Goal: Task Accomplishment & Management: Manage account settings

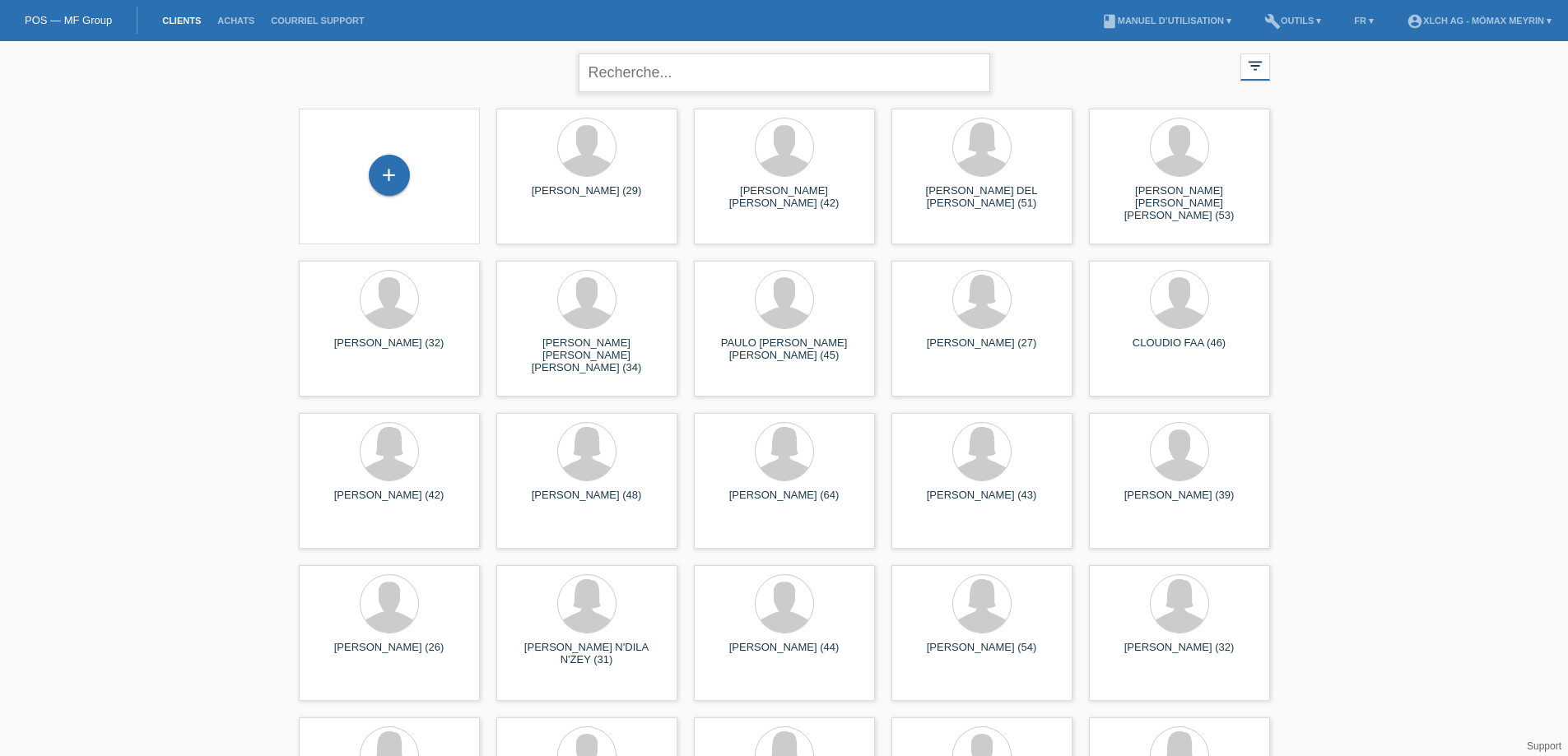
click at [747, 53] on input "text" at bounding box center [784, 73] width 411 height 39
type input "BORET"
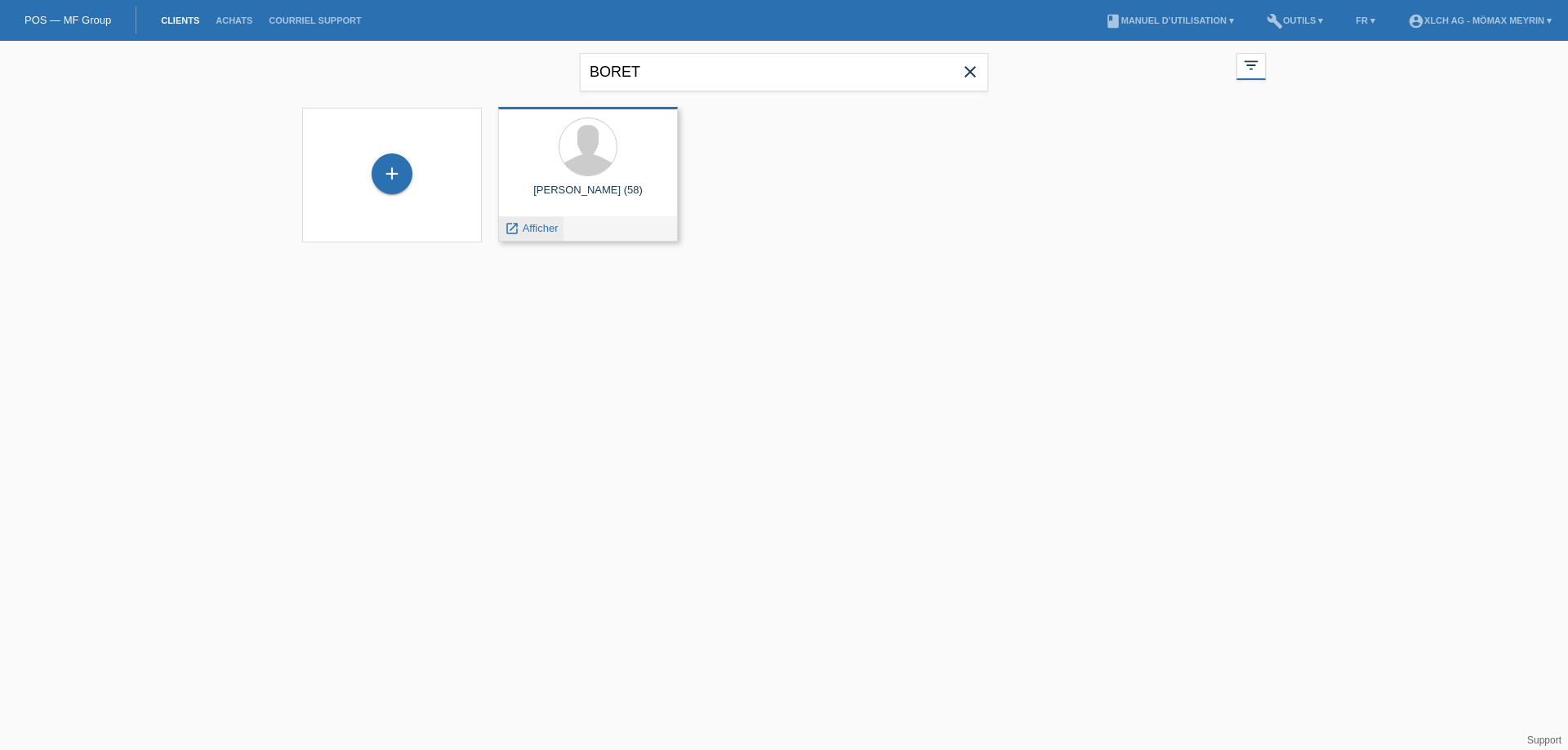
click at [543, 226] on span "Afficher" at bounding box center [540, 228] width 36 height 13
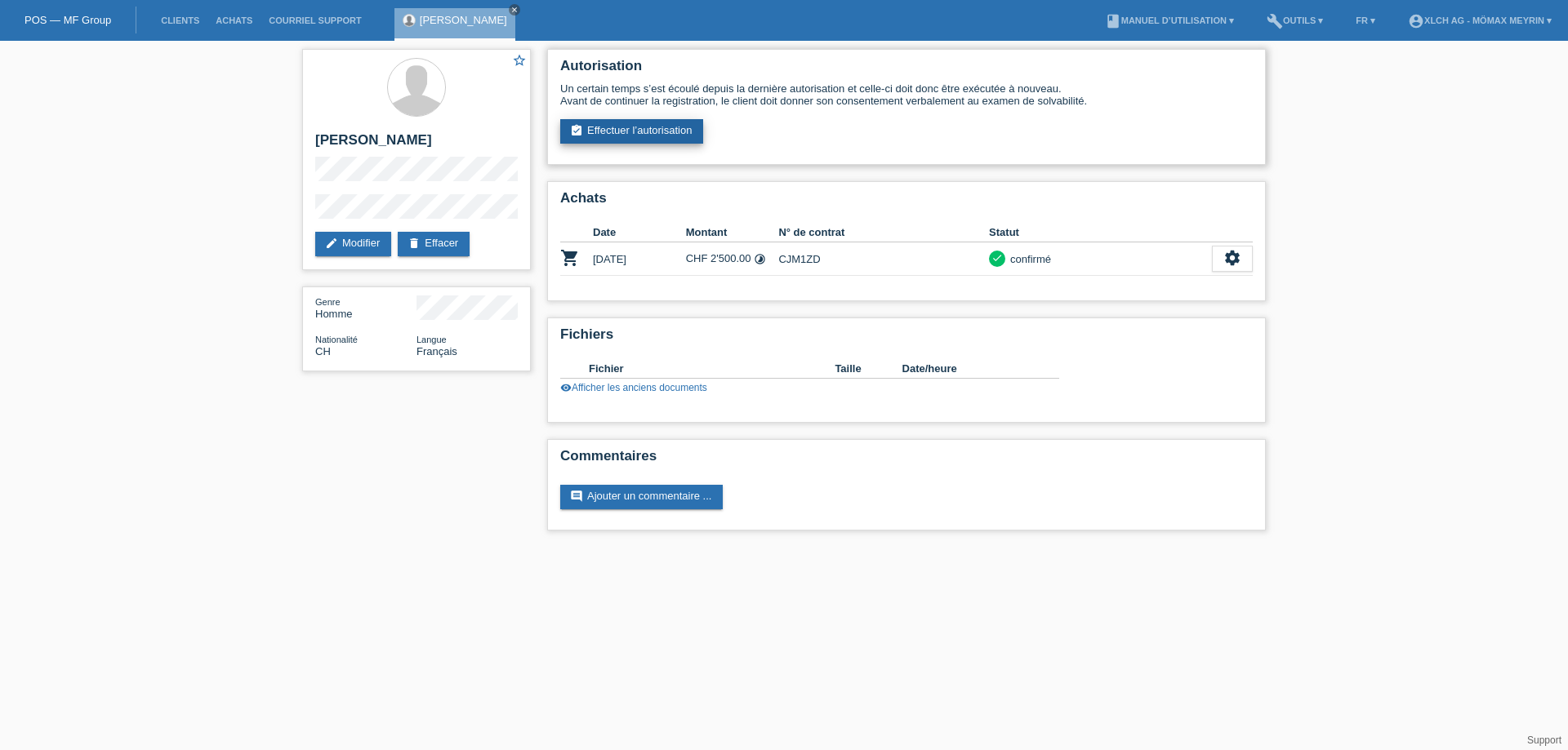
click at [622, 135] on link "assignment_turned_in Effectuer l’autorisation" at bounding box center [632, 131] width 143 height 24
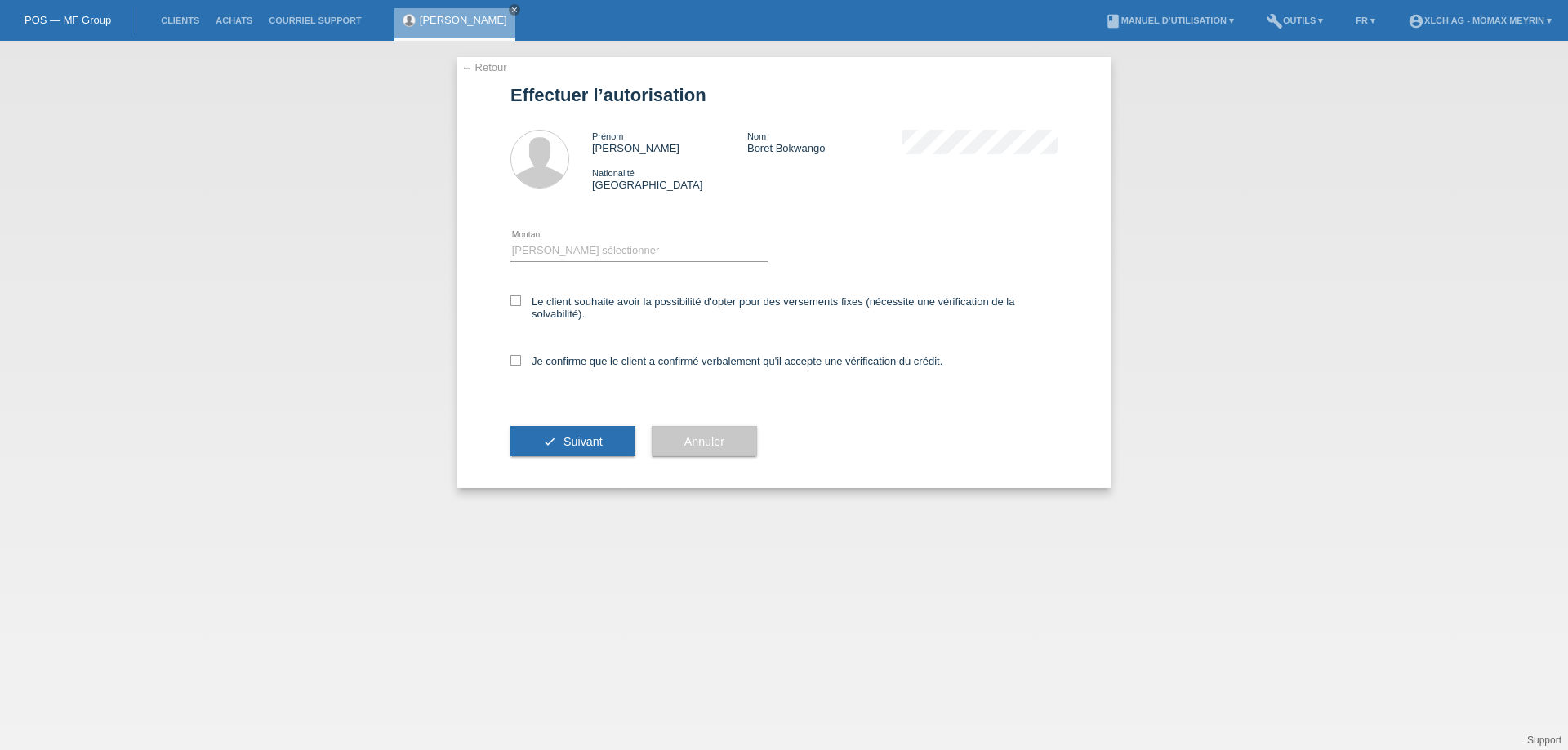
click at [659, 240] on div "Veuillez sélectionner CHF 1.00 - CHF 499.00 CHF 500.00 - CHF 1'999.00 CHF 2'000…" at bounding box center [639, 251] width 257 height 55
click at [664, 258] on select "Veuillez sélectionner CHF 1.00 - CHF 499.00 CHF 500.00 - CHF 1'999.00 CHF 2'000…" at bounding box center [639, 250] width 257 height 19
select select "2"
click at [511, 240] on select "Veuillez sélectionner CHF 1.00 - CHF 499.00 CHF 500.00 - CHF 1'999.00 CHF 2'000…" at bounding box center [639, 250] width 257 height 19
click at [535, 351] on div "Je confirme que le client a confirmé verbalement qu'il accepte une vérification…" at bounding box center [784, 367] width 547 height 55
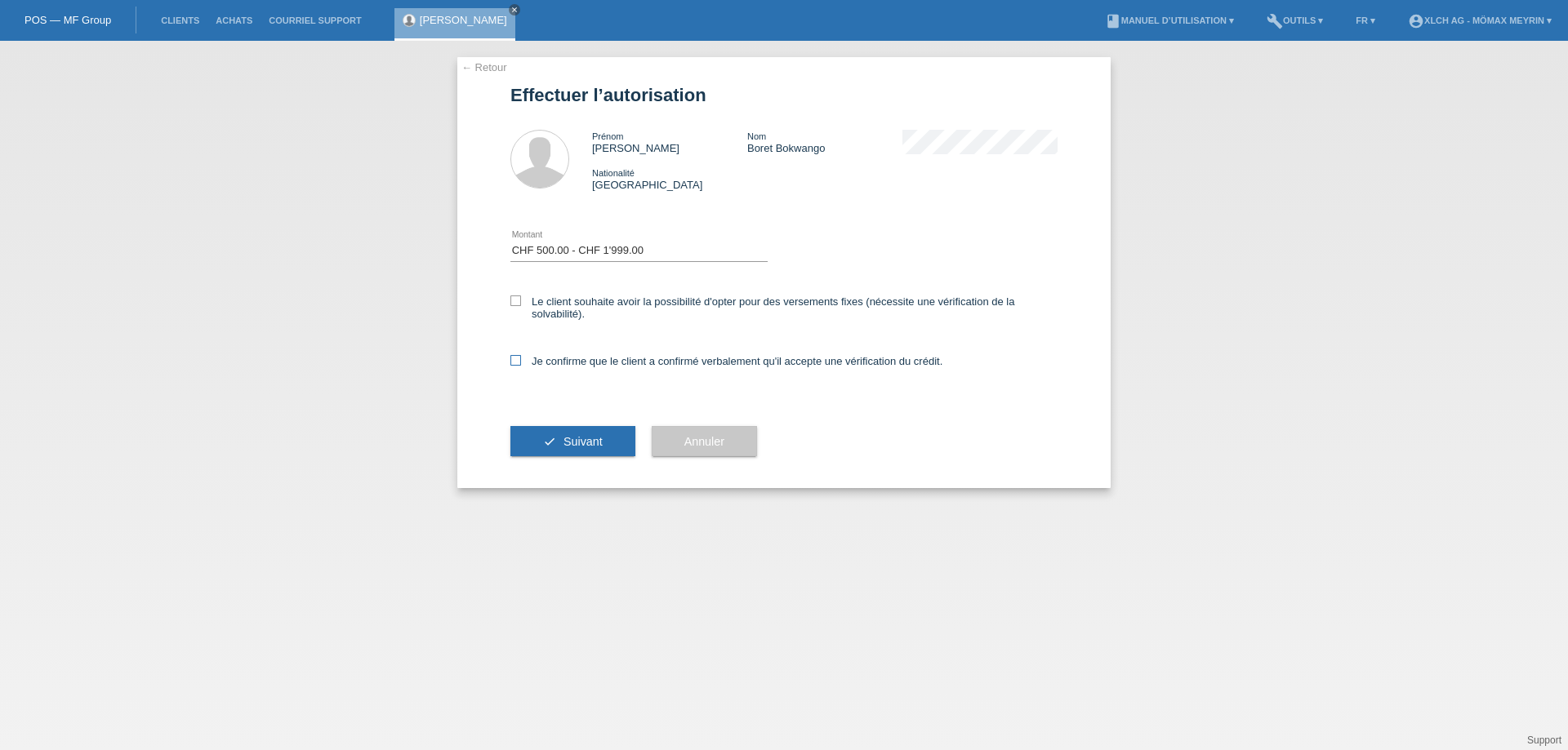
click at [528, 359] on label "Je confirme que le client a confirmé verbalement qu'il accepte une vérification…" at bounding box center [727, 361] width 432 height 13
click at [521, 359] on input "Je confirme que le client a confirmé verbalement qu'il accepte une vérification…" at bounding box center [516, 360] width 11 height 11
checkbox input "true"
click at [545, 436] on button "check Suivant" at bounding box center [573, 441] width 125 height 31
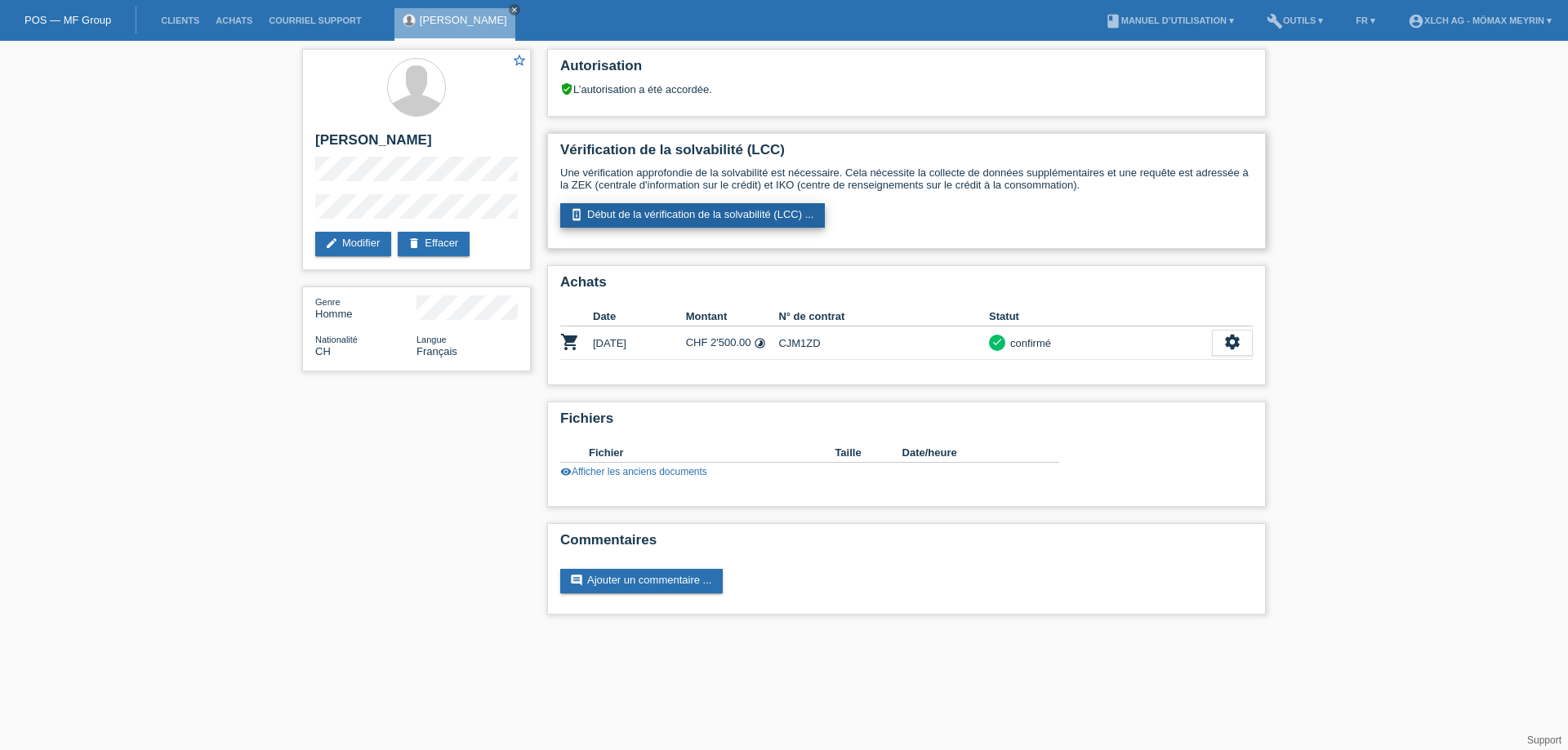
click at [629, 209] on link "perm_device_information Début de la vérification de la solvabilité (LCC) ..." at bounding box center [692, 215] width 265 height 24
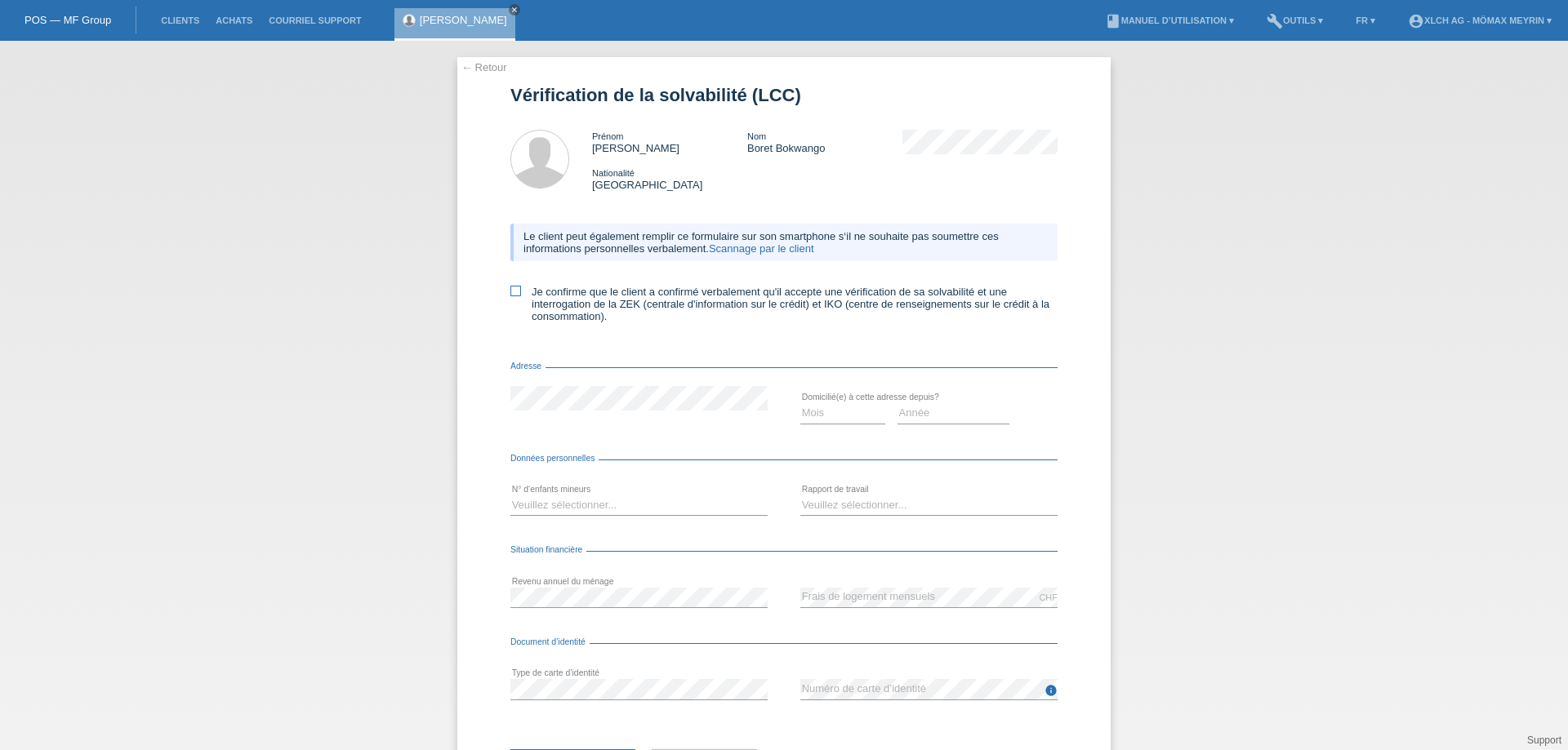
click at [511, 288] on icon at bounding box center [516, 291] width 11 height 11
click at [511, 288] on input "Je confirme que le client a confirmé verbalement qu'il accepte une vérification…" at bounding box center [516, 291] width 11 height 11
checkbox input "true"
click at [816, 410] on select "Mois 01 02 03 04 05 06 07 08 09 10" at bounding box center [842, 413] width 85 height 19
click at [800, 404] on select "Mois 01 02 03 04 05 06 07 08 09 10" at bounding box center [842, 413] width 85 height 19
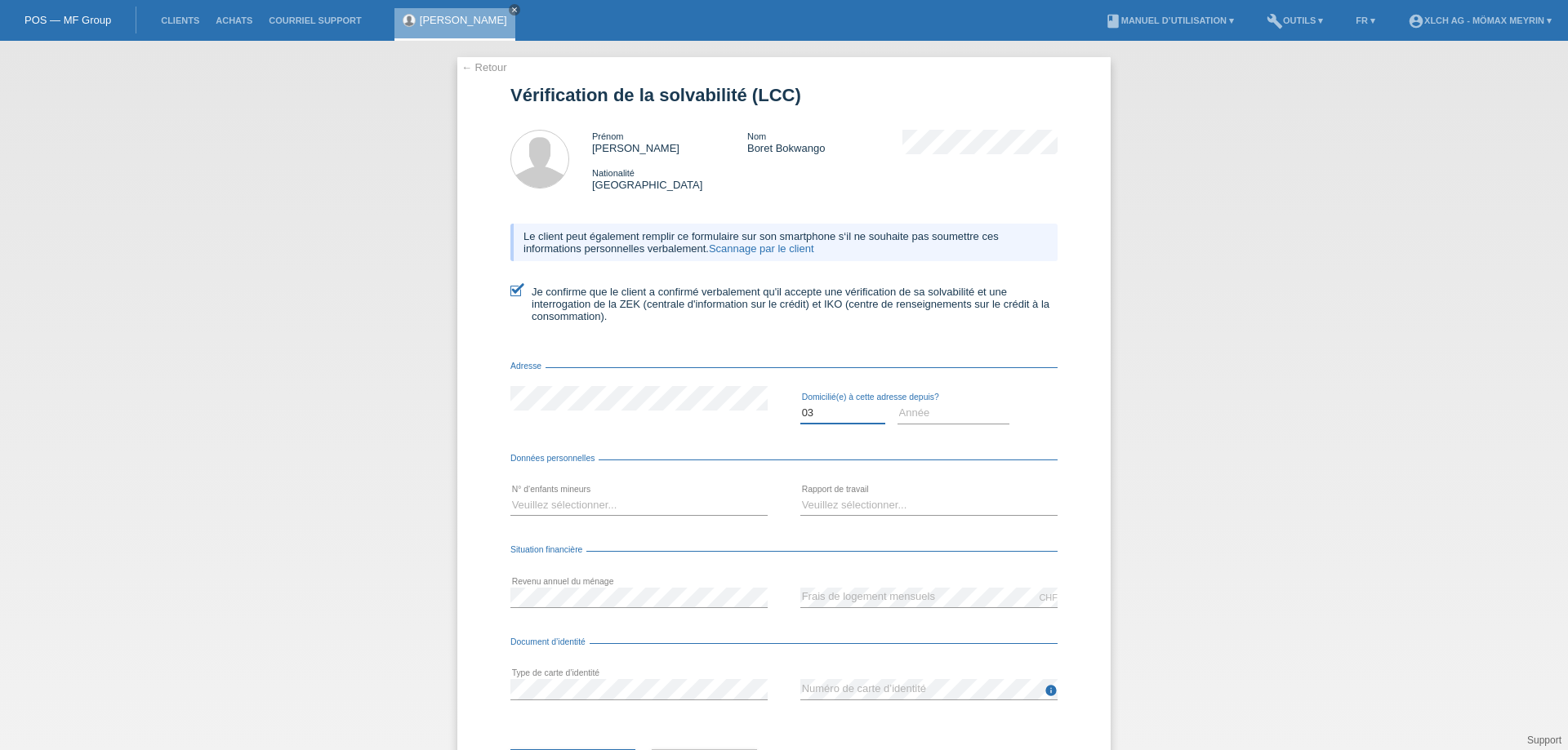
click at [822, 415] on select "Mois 01 02 03 04 05 06 07 08 09 10" at bounding box center [842, 413] width 85 height 19
select select "04"
click at [800, 404] on select "Mois 01 02 03 04 05 06 07 08 09 10" at bounding box center [842, 413] width 85 height 19
click at [941, 418] on select "Année 2025 2024 2023 2022 2021 2020 2019 2018 2017 2016 2015 2014 2013 2012 201…" at bounding box center [954, 413] width 113 height 19
select select "2020"
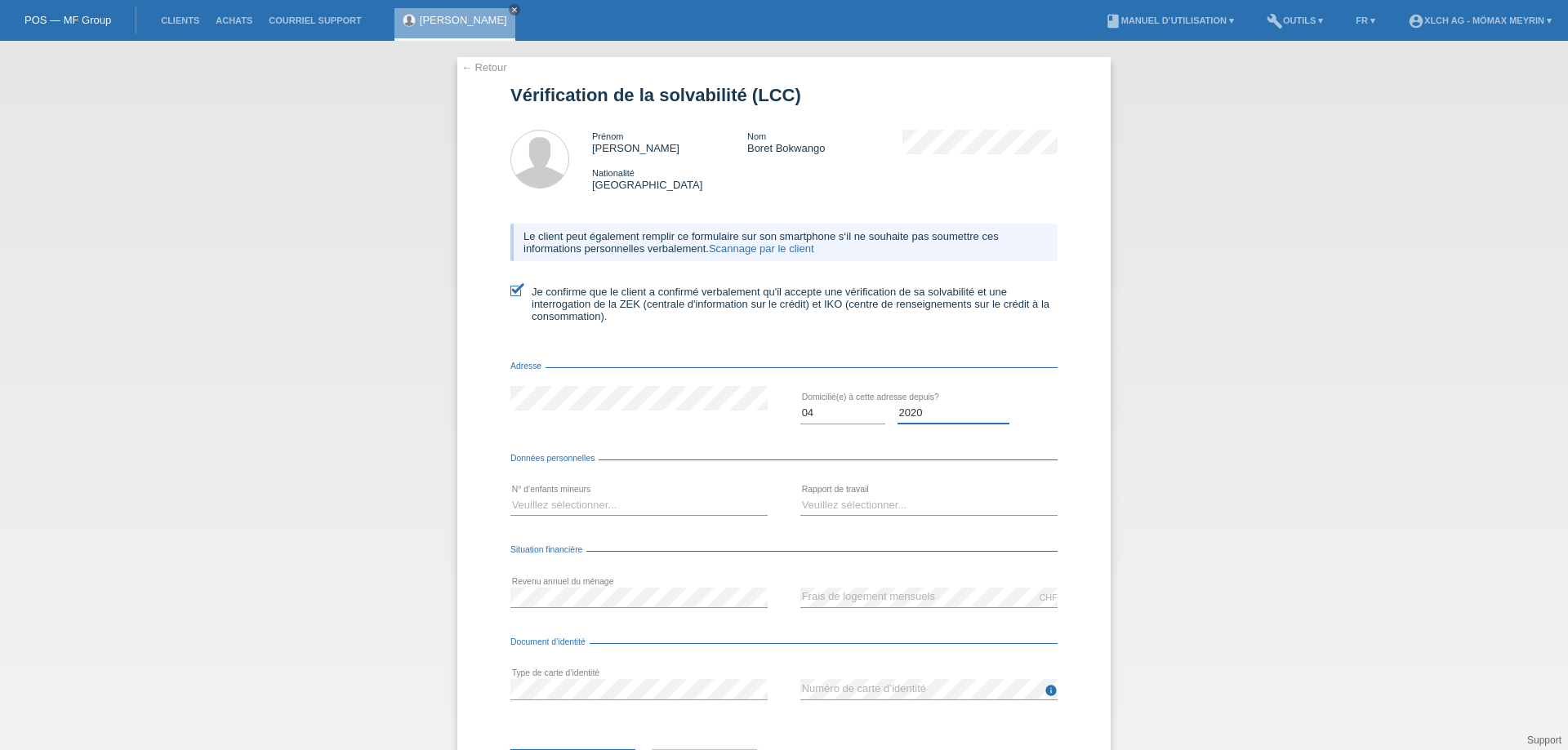
click at [898, 404] on select "Année 2025 2024 2023 2022 2021 2020 2019 2018 2017 2016 2015 2014 2013 2012 201…" at bounding box center [954, 413] width 113 height 19
click at [588, 513] on select "Veuillez sélectionner... 0 1 2 3 4 5 6 7 8 9" at bounding box center [639, 504] width 257 height 19
select select "3"
click at [511, 495] on select "Veuillez sélectionner... 0 1 2 3 4 5 6 7 8 9" at bounding box center [639, 504] width 257 height 19
click at [899, 503] on select "Veuillez sélectionner... A durée indéterminée A durée déterminée Apprenti/étudi…" at bounding box center [929, 504] width 257 height 19
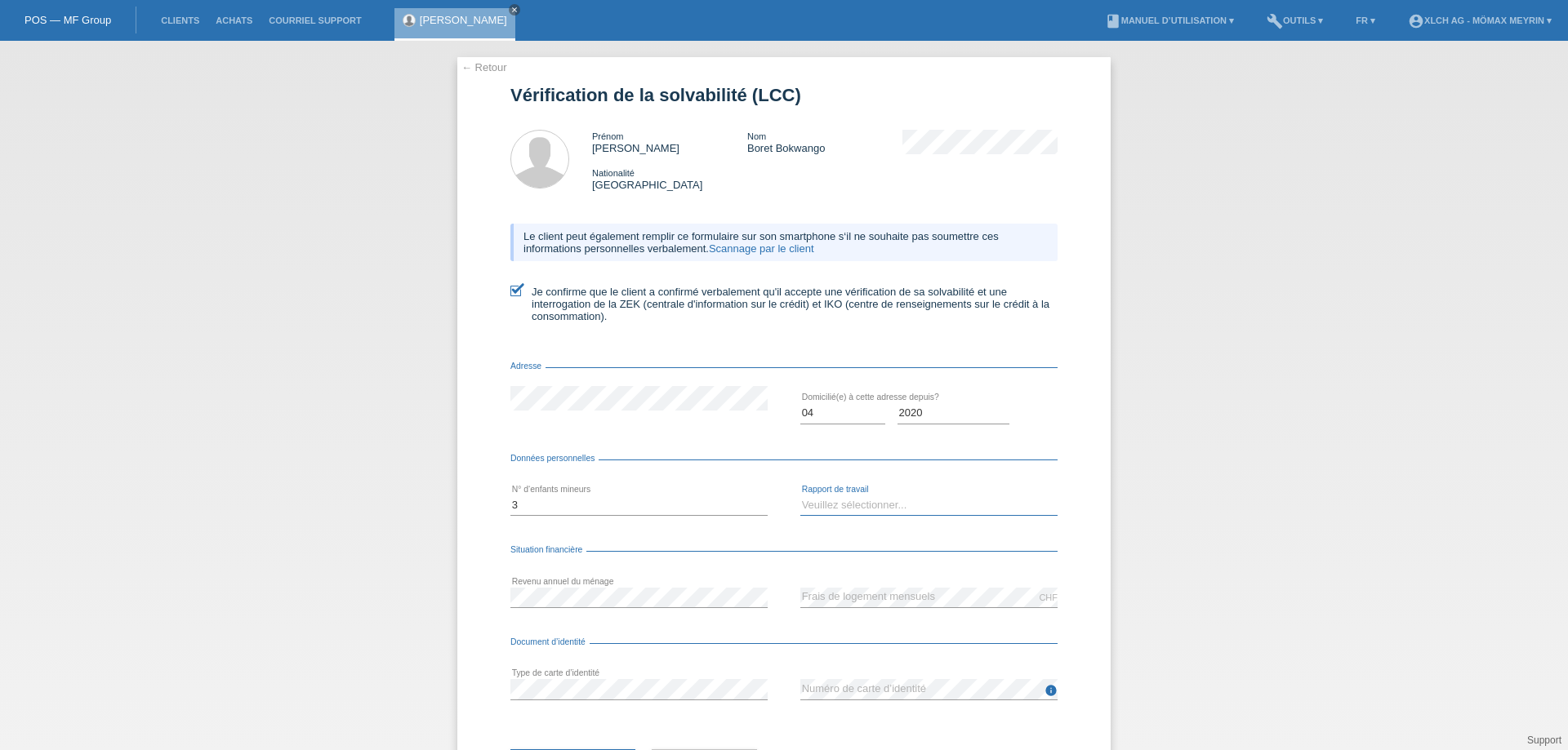
select select "UNLIMITED"
click at [800, 495] on select "Veuillez sélectionner... A durée indéterminée A durée déterminée Apprenti/étudi…" at bounding box center [929, 504] width 257 height 19
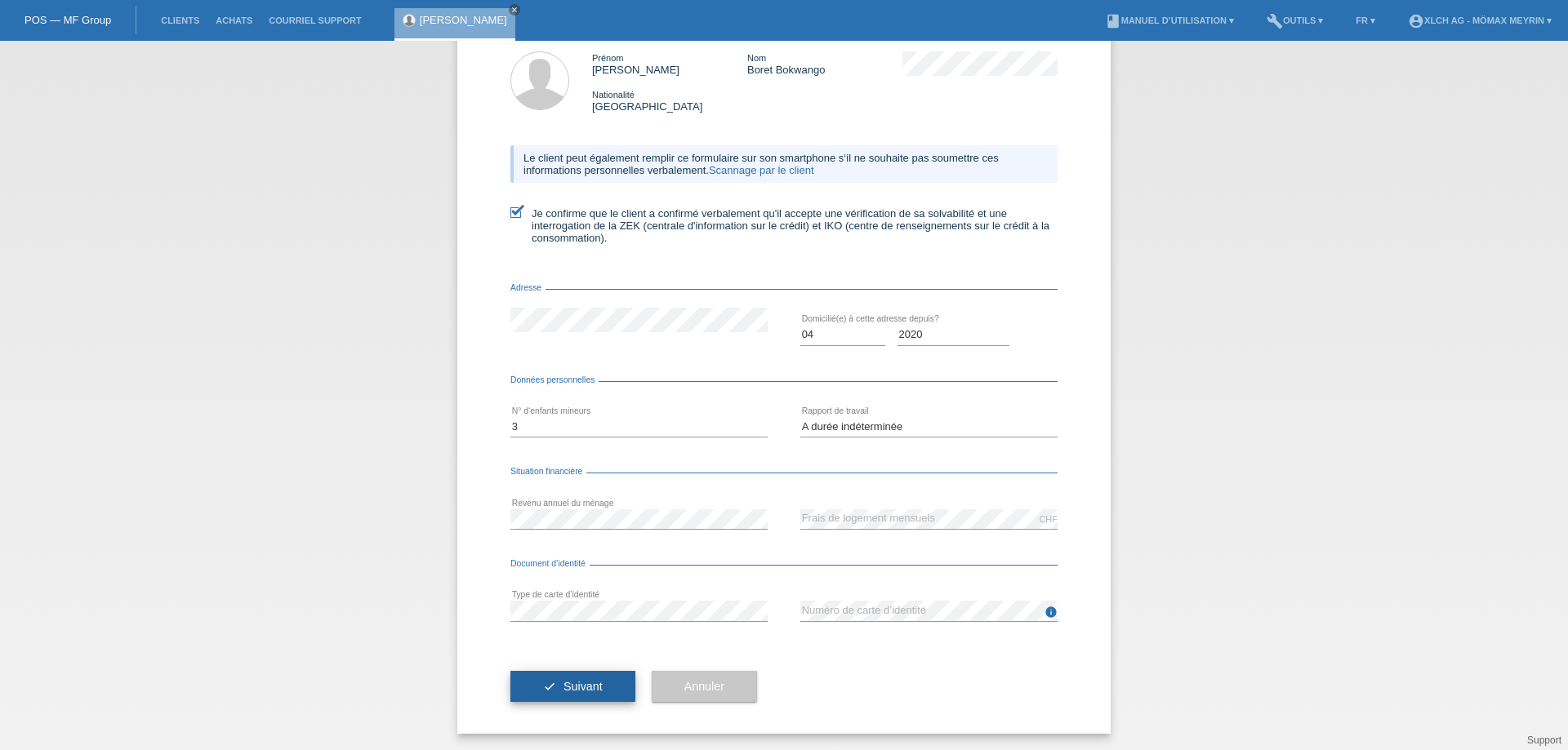
click at [548, 701] on button "check Suivant" at bounding box center [573, 686] width 125 height 31
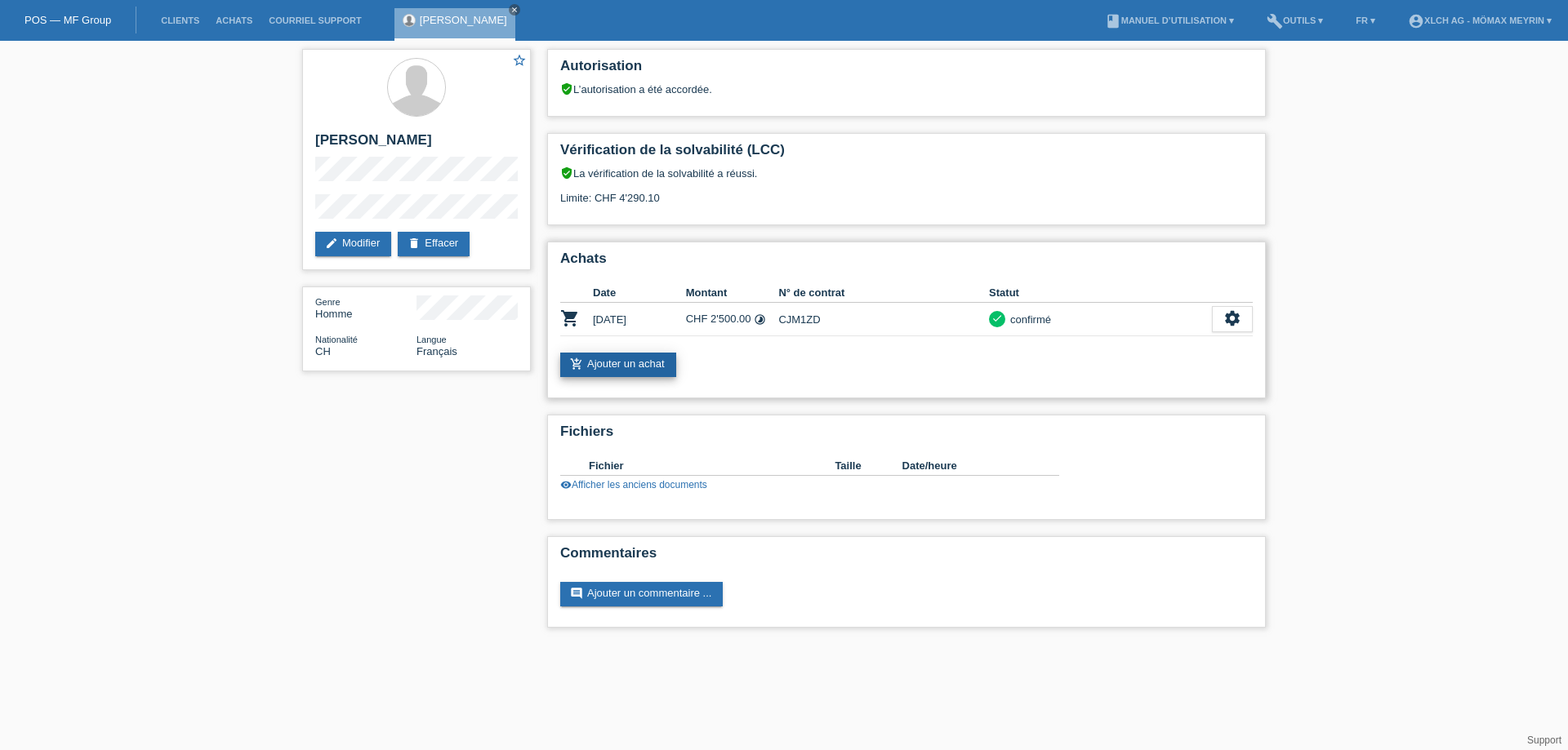
click at [635, 367] on link "add_shopping_cart Ajouter un achat" at bounding box center [618, 364] width 116 height 24
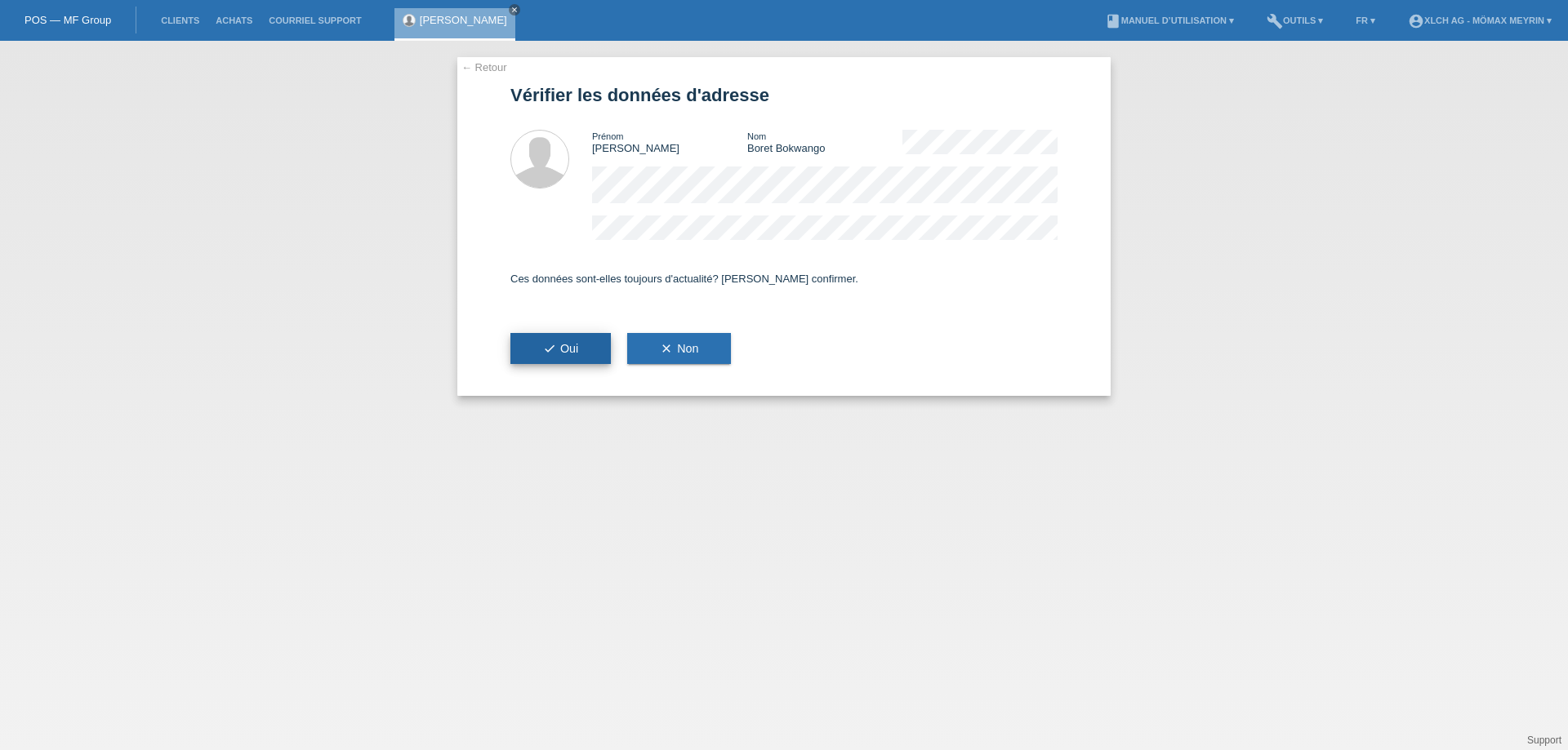
click at [564, 356] on button "check Oui" at bounding box center [560, 348] width 100 height 31
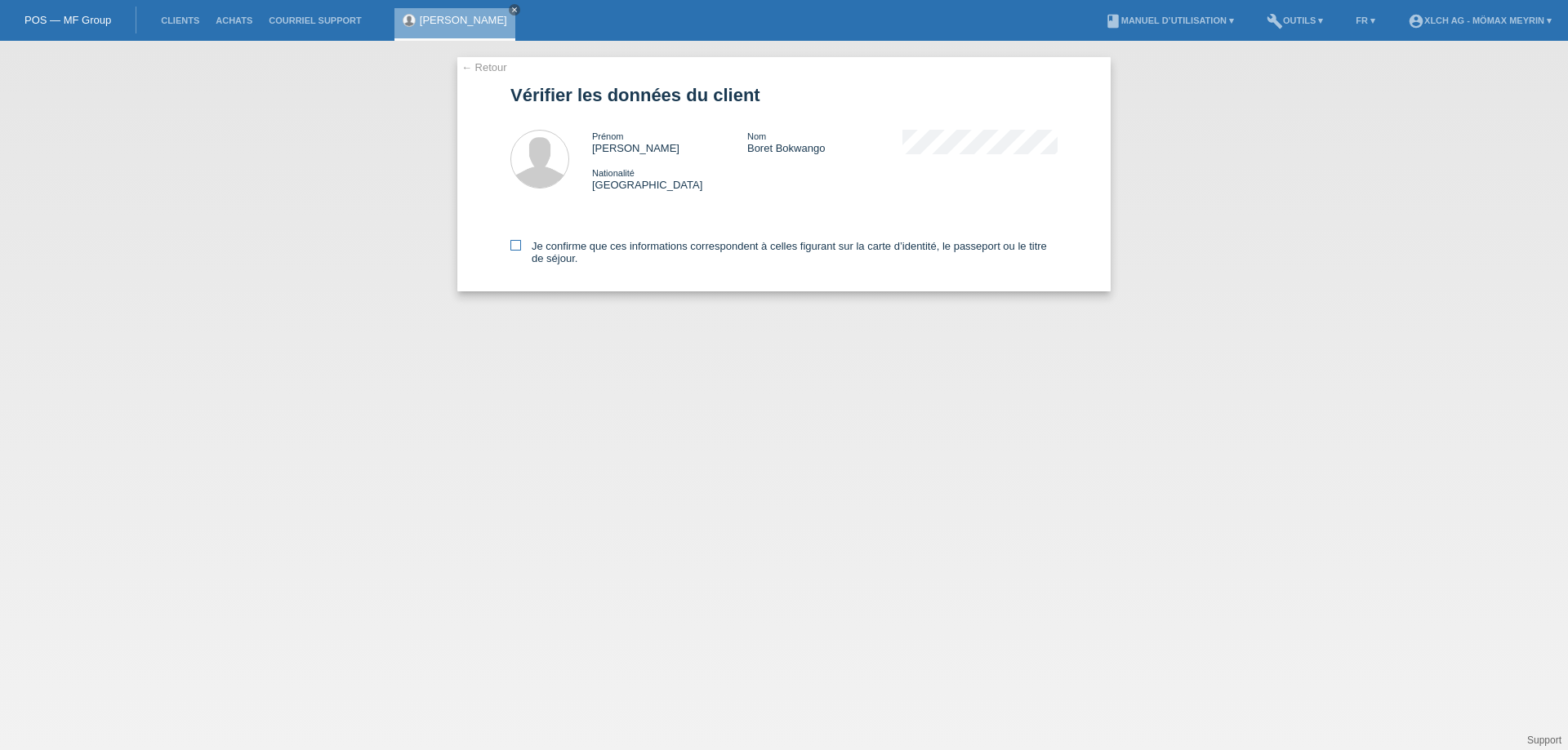
click at [516, 241] on icon at bounding box center [516, 245] width 11 height 11
click at [516, 241] on input "Je confirme que ces informations correspondent à celles figurant sur la carte d…" at bounding box center [516, 245] width 11 height 11
checkbox input "true"
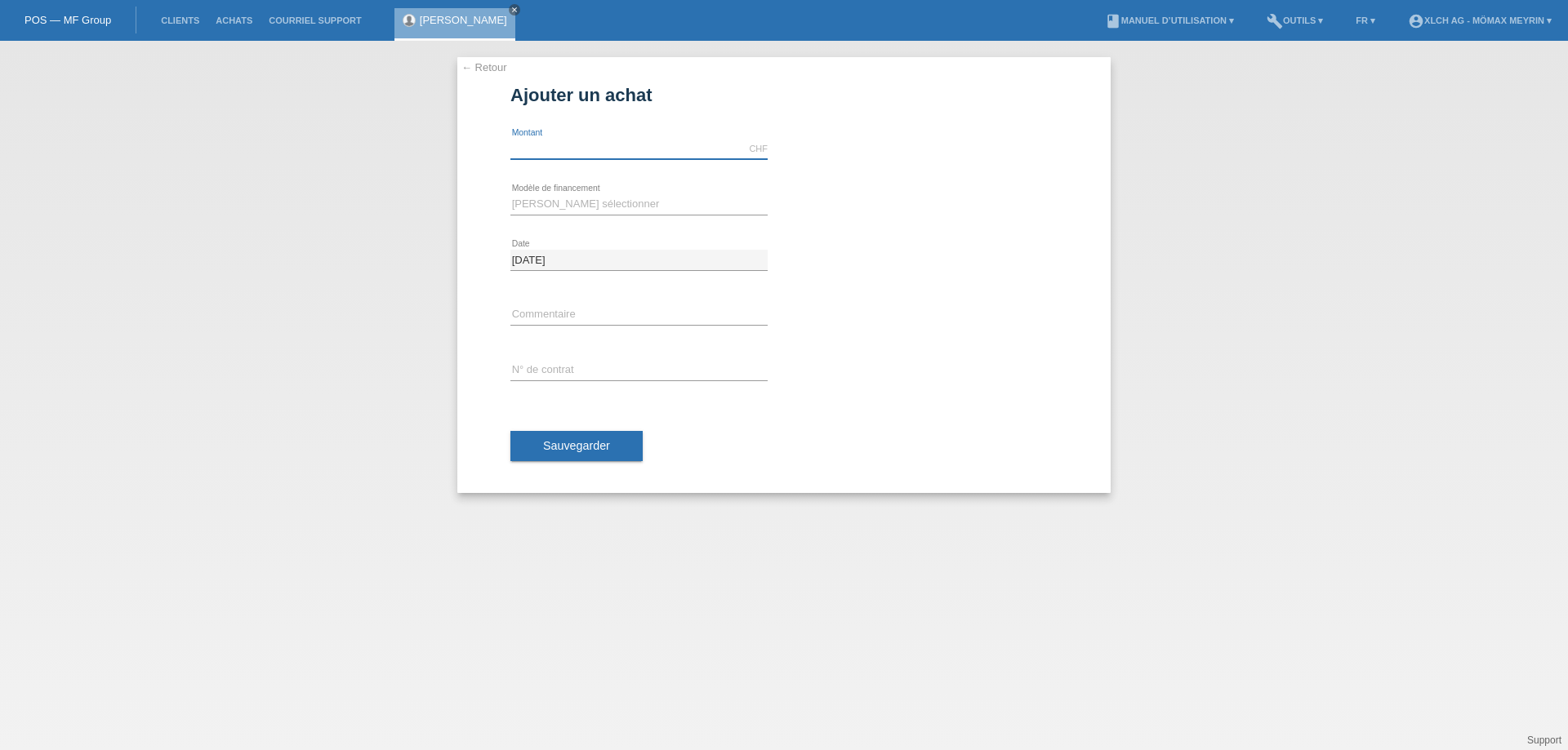
click at [596, 155] on input "text" at bounding box center [639, 149] width 257 height 20
type input "2705.40"
click at [589, 207] on select "Veuillez sélectionner Achat sur facture avec paiement partiel Taux fixes - Paie…" at bounding box center [639, 203] width 257 height 19
select select "113"
click at [511, 194] on select "Veuillez sélectionner Achat sur facture avec paiement partiel Taux fixes - Paie…" at bounding box center [639, 203] width 257 height 19
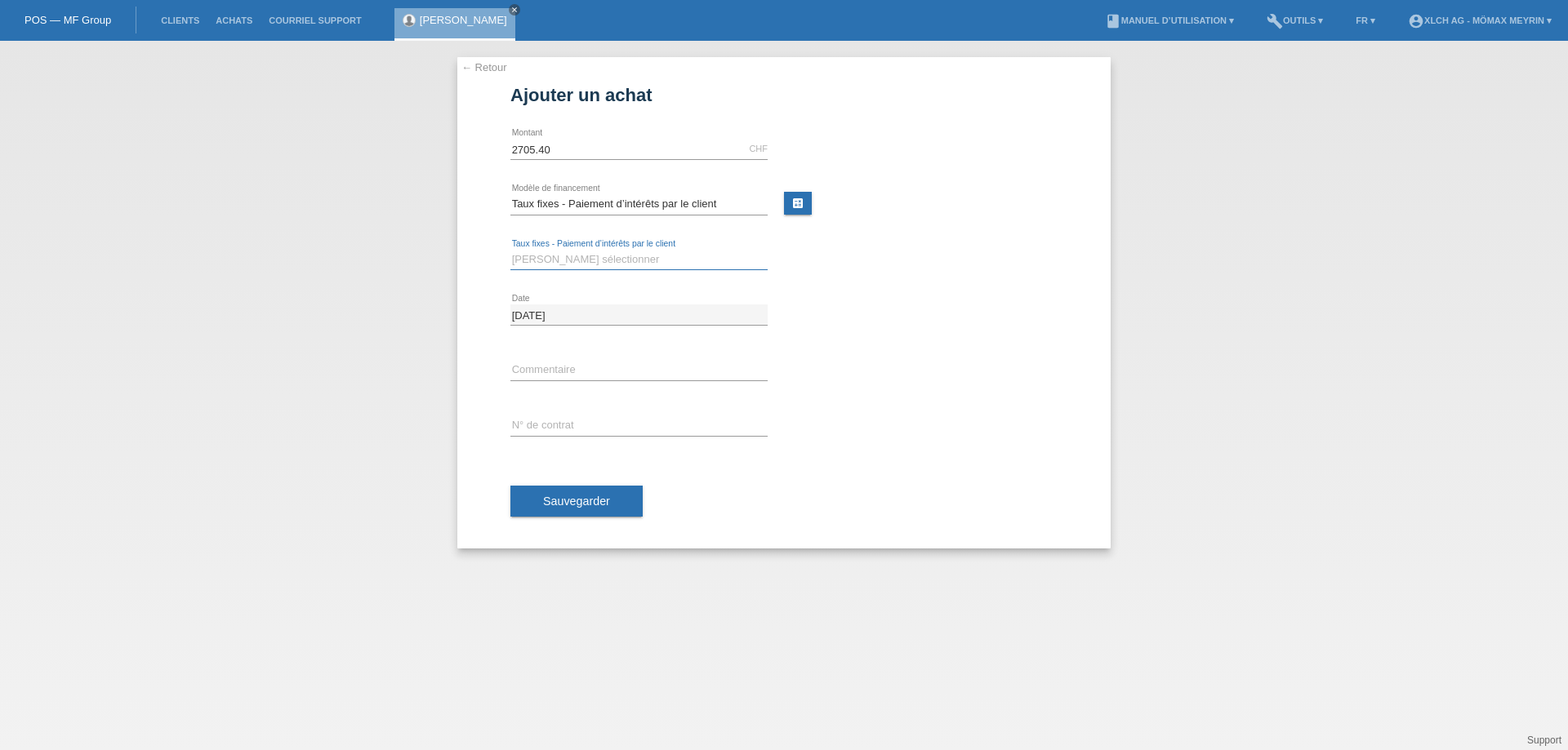
click at [599, 258] on select "Veuillez sélectionner 6 versements 12 versements 24 versements 36 versements" at bounding box center [639, 259] width 257 height 19
select select "326"
click at [511, 250] on select "Veuillez sélectionner 6 versements 12 versements 24 versements 36 versements" at bounding box center [639, 259] width 257 height 19
click at [543, 425] on input "text" at bounding box center [639, 425] width 257 height 20
type input "CJMA8S"
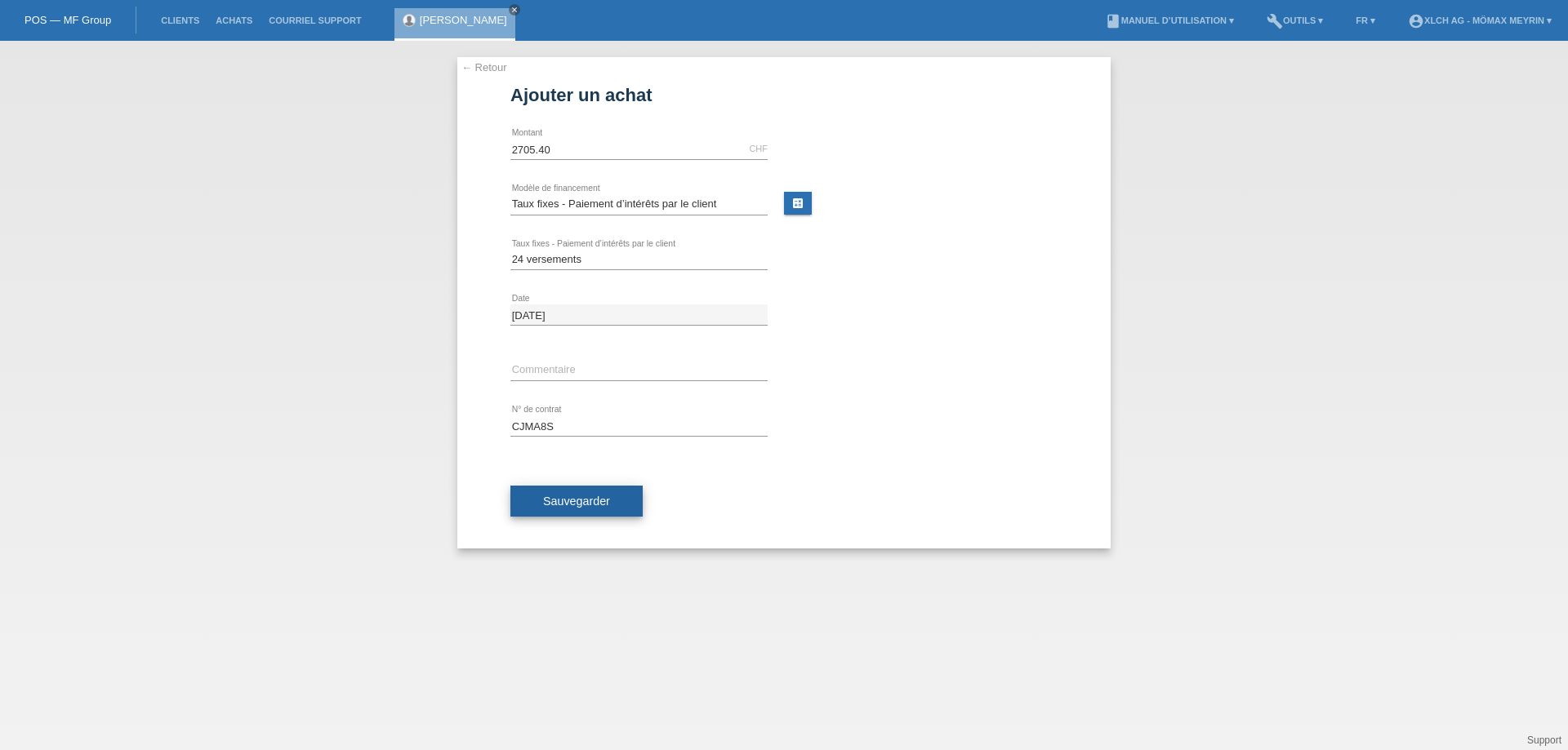
click at [608, 515] on button "Sauvegarder" at bounding box center [576, 501] width 132 height 31
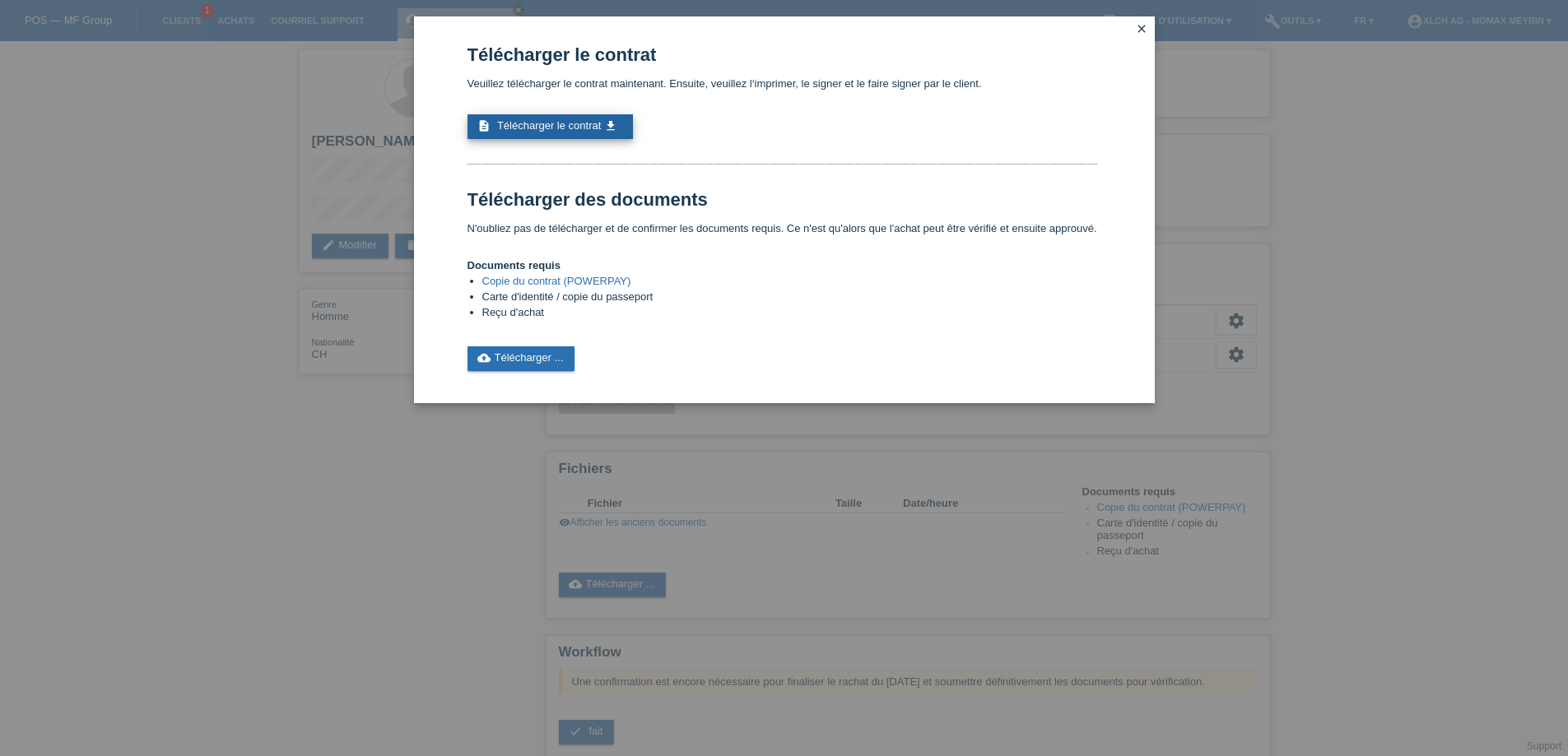
click at [541, 128] on span "Télécharger le contrat" at bounding box center [549, 125] width 103 height 13
click at [528, 359] on link "cloud_upload Télécharger ..." at bounding box center [521, 359] width 108 height 25
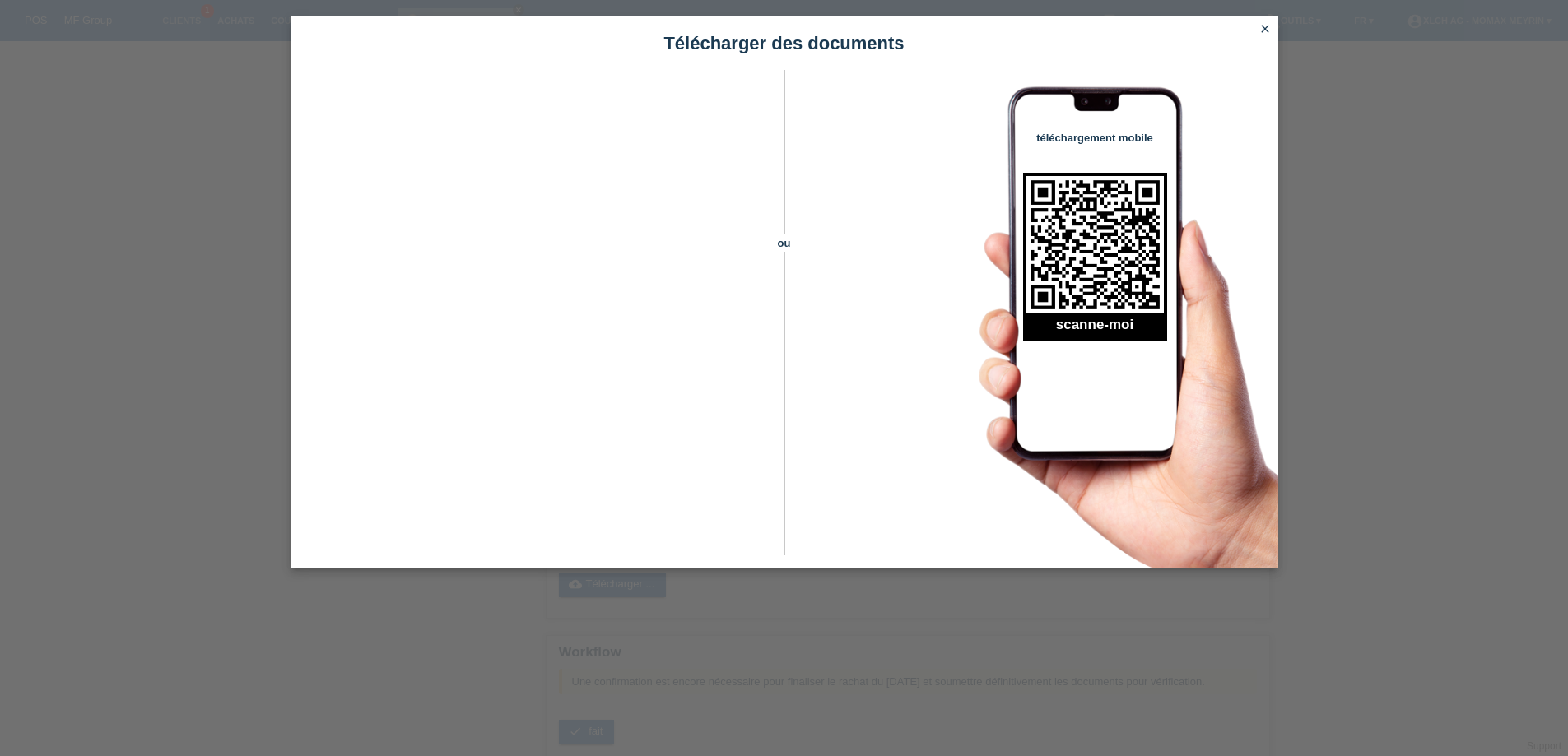
click at [1265, 32] on icon "close" at bounding box center [1265, 29] width 14 height 14
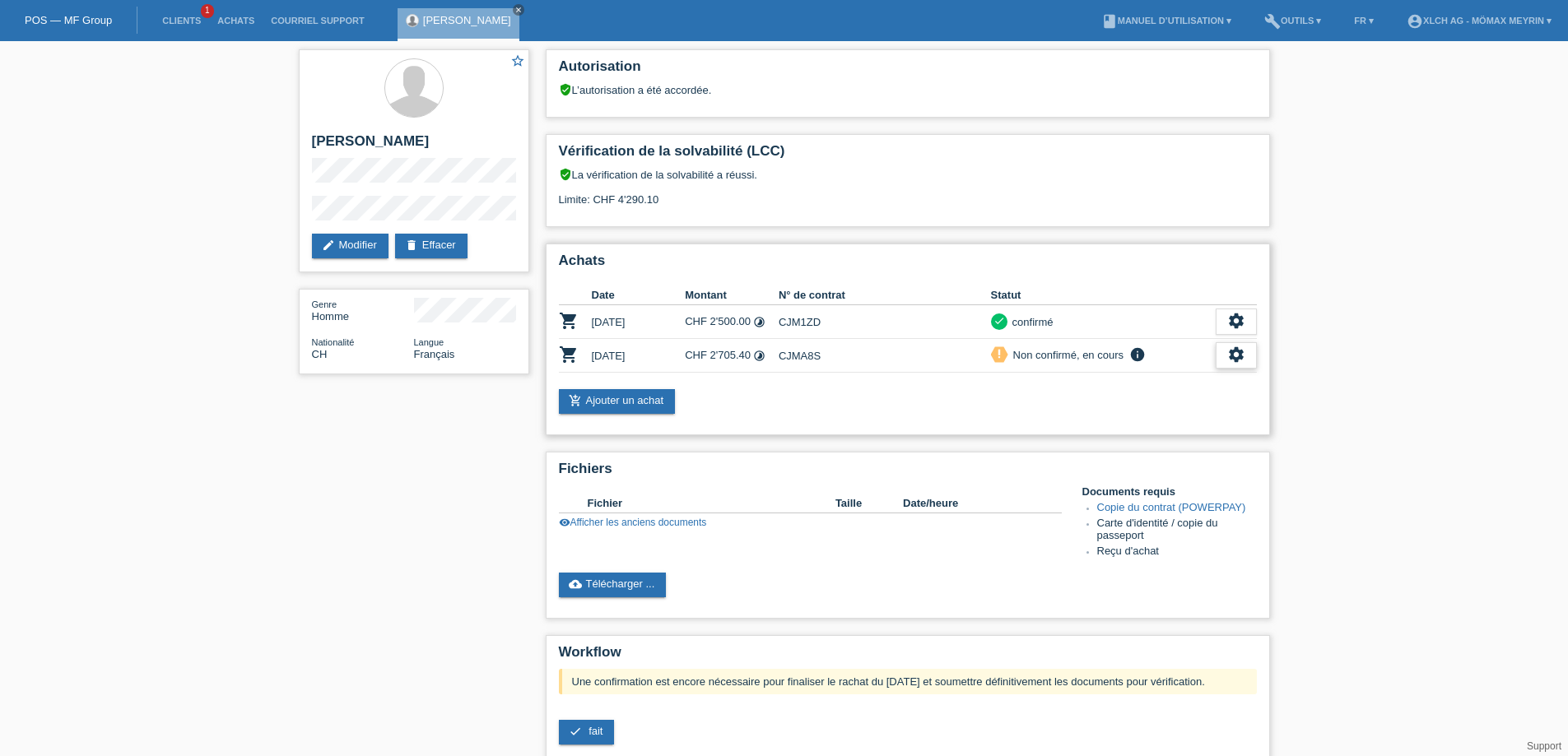
click at [1234, 353] on icon "settings" at bounding box center [1236, 354] width 18 height 18
click at [1488, 381] on div "star_border [PERSON_NAME] edit Modifier delete Effacer Genre Homme Nationalité …" at bounding box center [784, 469] width 1568 height 855
click at [642, 397] on link "add_shopping_cart Ajouter un achat" at bounding box center [617, 401] width 117 height 25
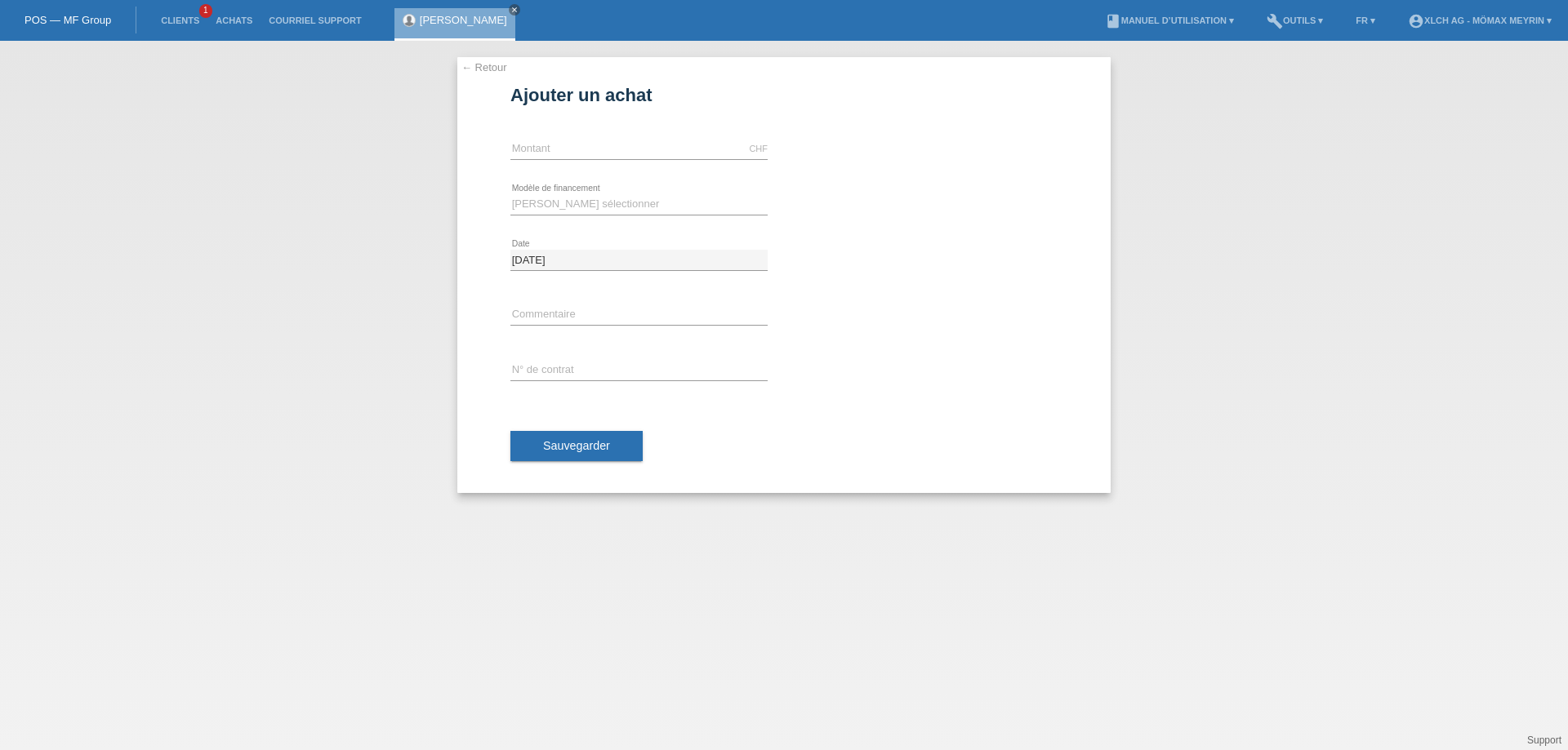
click at [485, 68] on link "← Retour" at bounding box center [485, 67] width 45 height 13
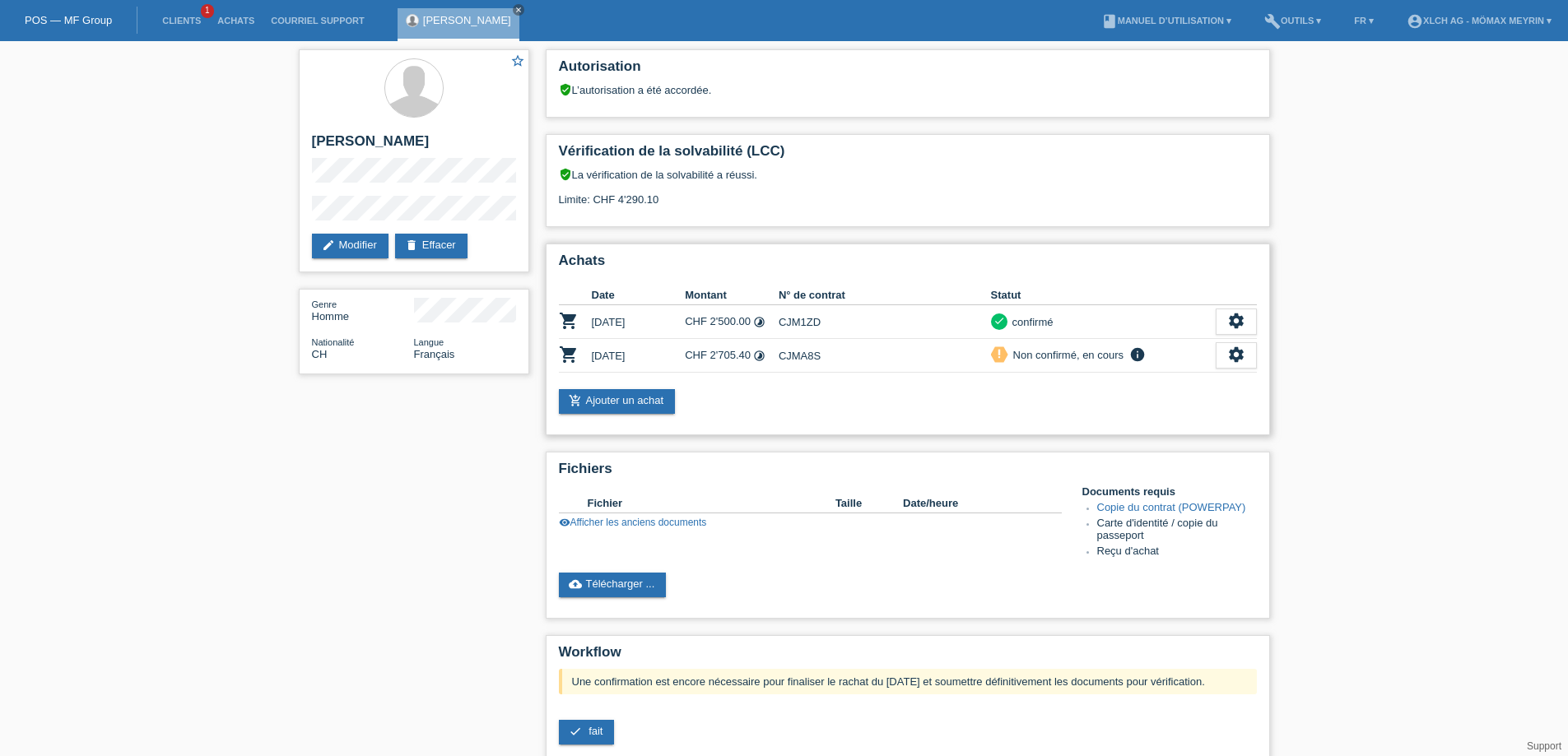
click at [622, 357] on td "[DATE]" at bounding box center [639, 356] width 94 height 34
click at [635, 396] on link "add_shopping_cart Ajouter un achat" at bounding box center [617, 401] width 117 height 25
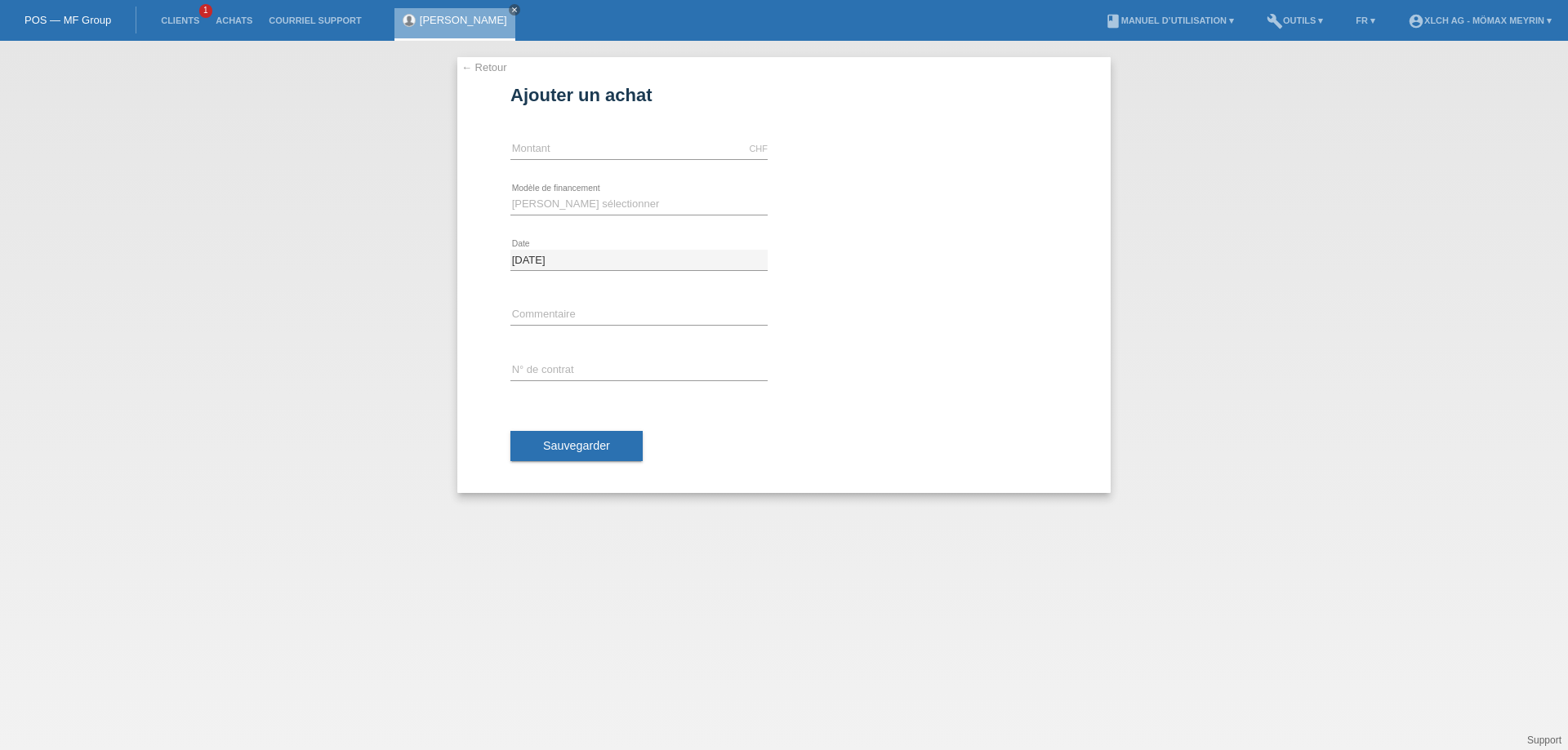
click at [470, 71] on link "← Retour" at bounding box center [485, 67] width 45 height 13
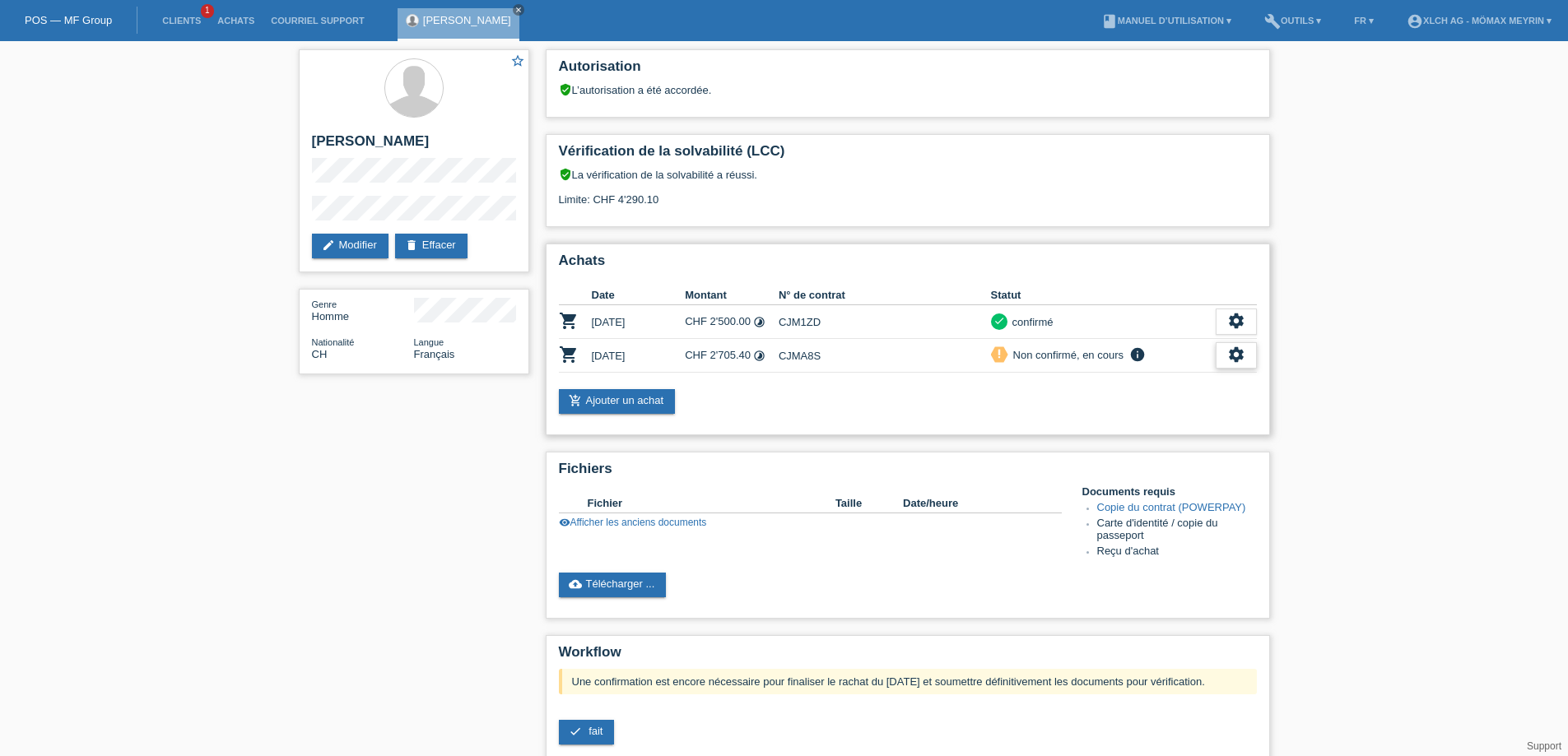
click at [1239, 351] on icon "settings" at bounding box center [1236, 354] width 18 height 18
click at [1236, 353] on icon "settings" at bounding box center [1236, 354] width 18 height 18
click at [1131, 378] on span "Afficher" at bounding box center [1118, 381] width 42 height 19
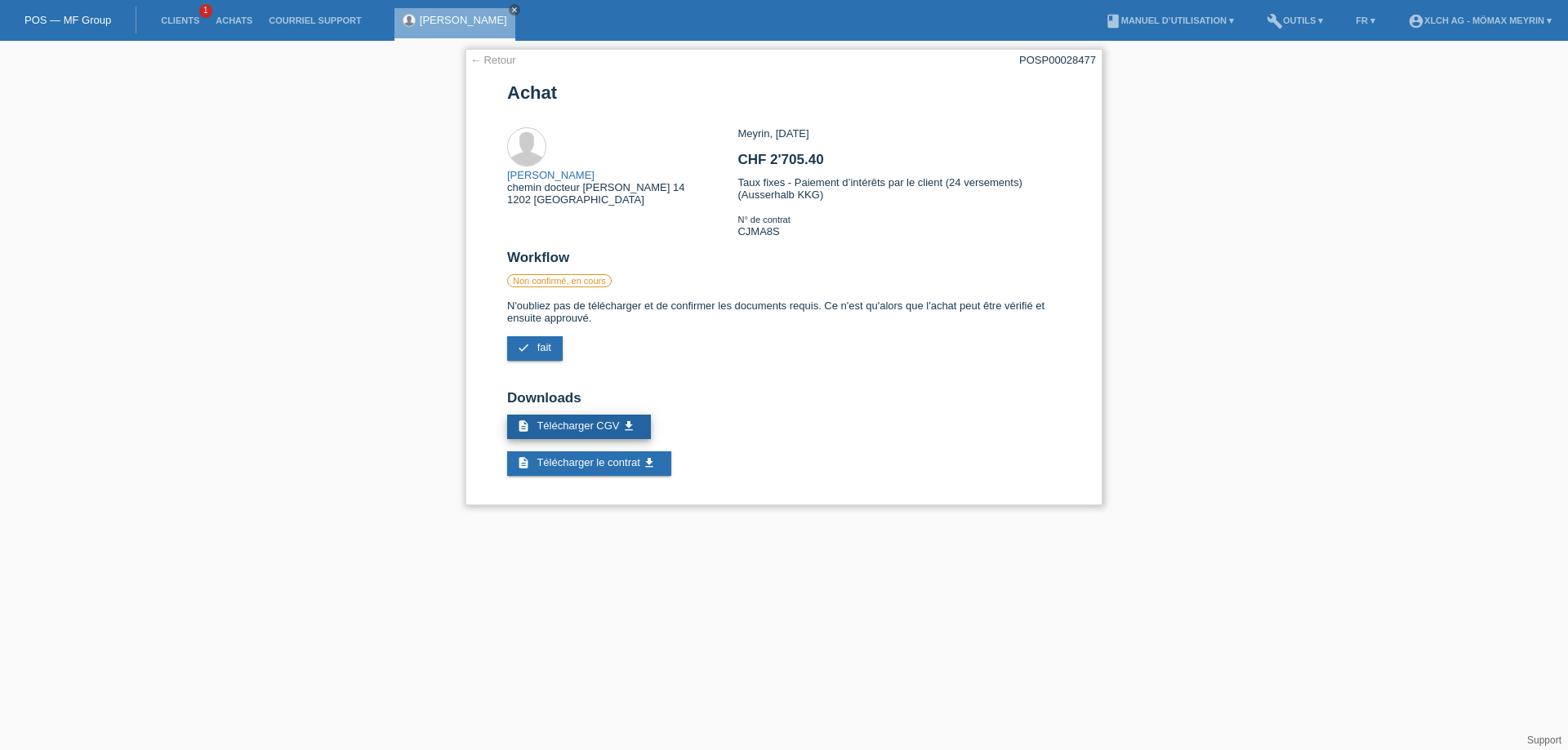
click at [598, 420] on span "Télécharger CGV" at bounding box center [578, 425] width 82 height 13
click at [479, 60] on link "← Retour" at bounding box center [493, 60] width 45 height 13
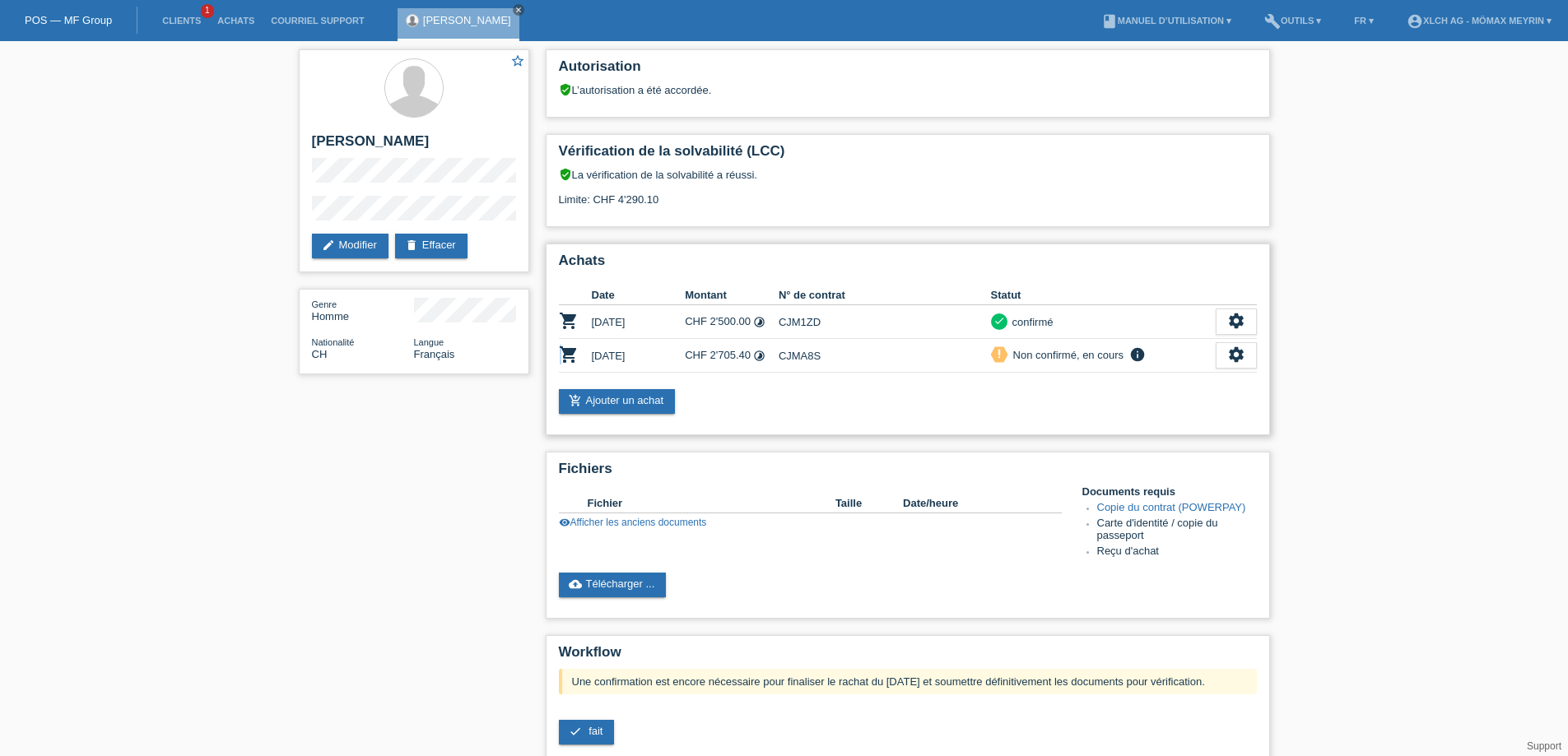
click at [561, 353] on icon "shopping_cart" at bounding box center [568, 354] width 20 height 19
click at [1138, 353] on icon "info" at bounding box center [1137, 354] width 20 height 16
click at [1239, 353] on icon "settings" at bounding box center [1236, 354] width 18 height 18
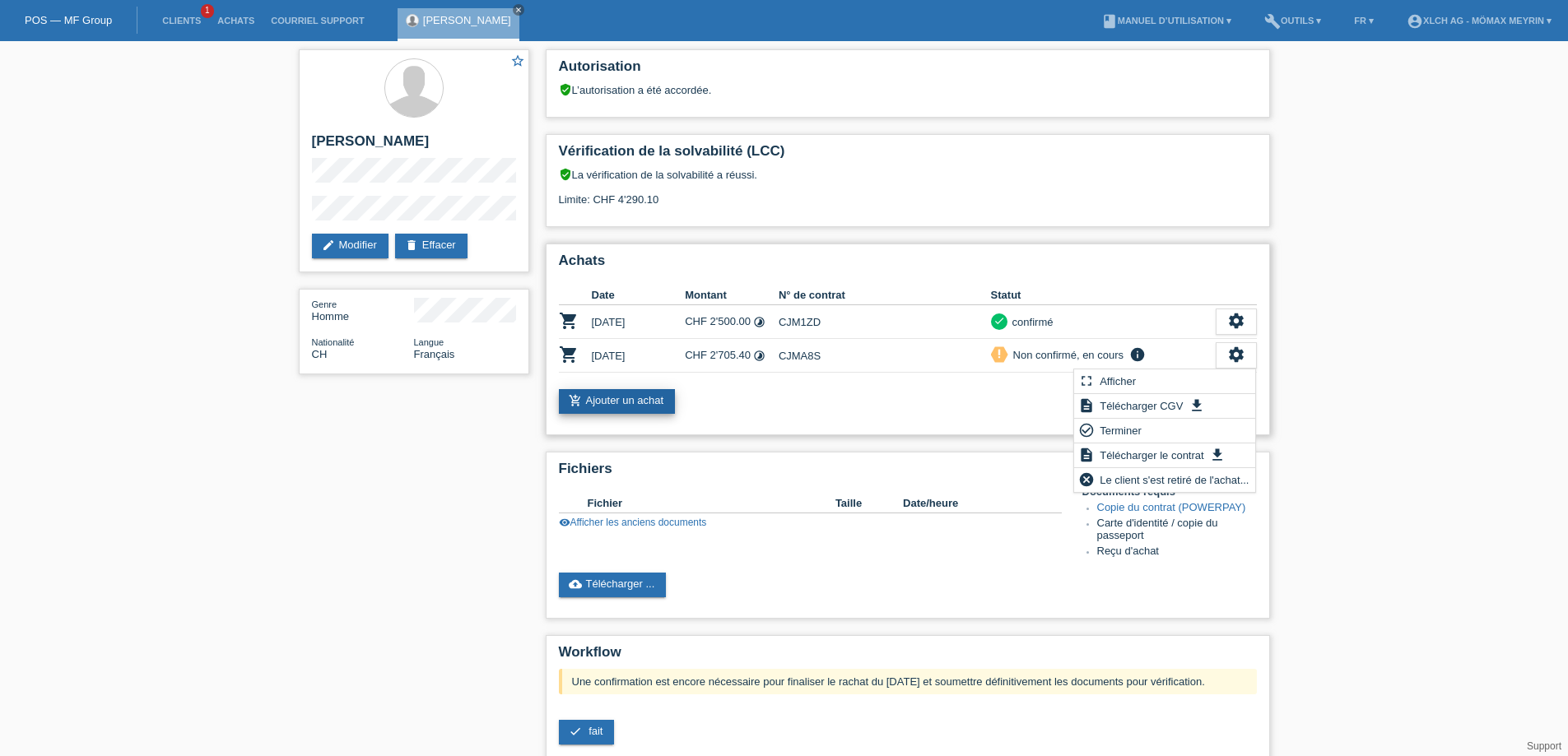
click at [615, 397] on link "add_shopping_cart Ajouter un achat" at bounding box center [617, 401] width 117 height 25
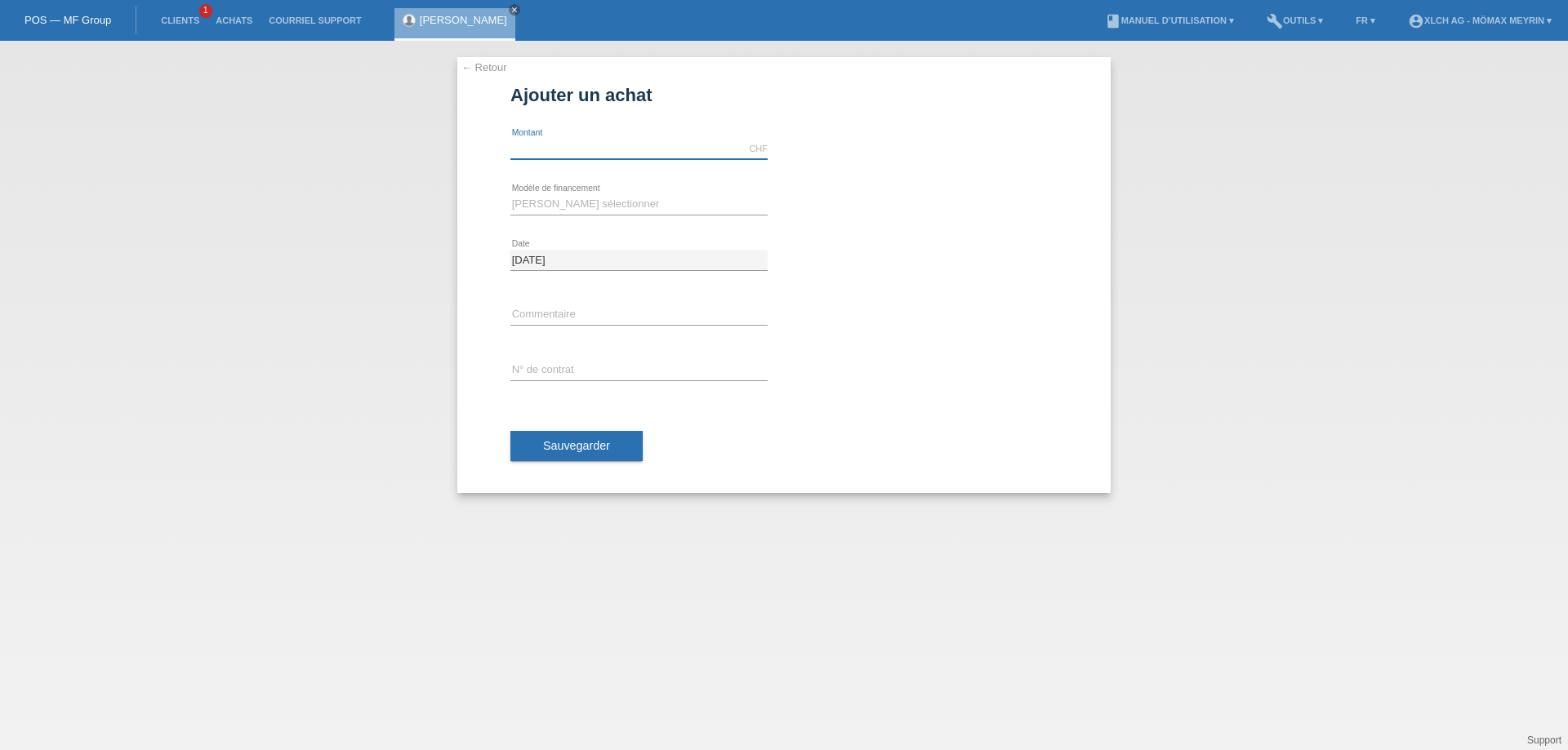
click at [557, 150] on input "text" at bounding box center [639, 149] width 257 height 20
type input "2705.40"
click at [608, 199] on select "[PERSON_NAME] sélectionner Achat sur facture avec paiement partiel Taux fixes -…" at bounding box center [639, 203] width 257 height 19
select select "113"
click at [511, 194] on select "[PERSON_NAME] sélectionner Achat sur facture avec paiement partiel Taux fixes -…" at bounding box center [639, 203] width 257 height 19
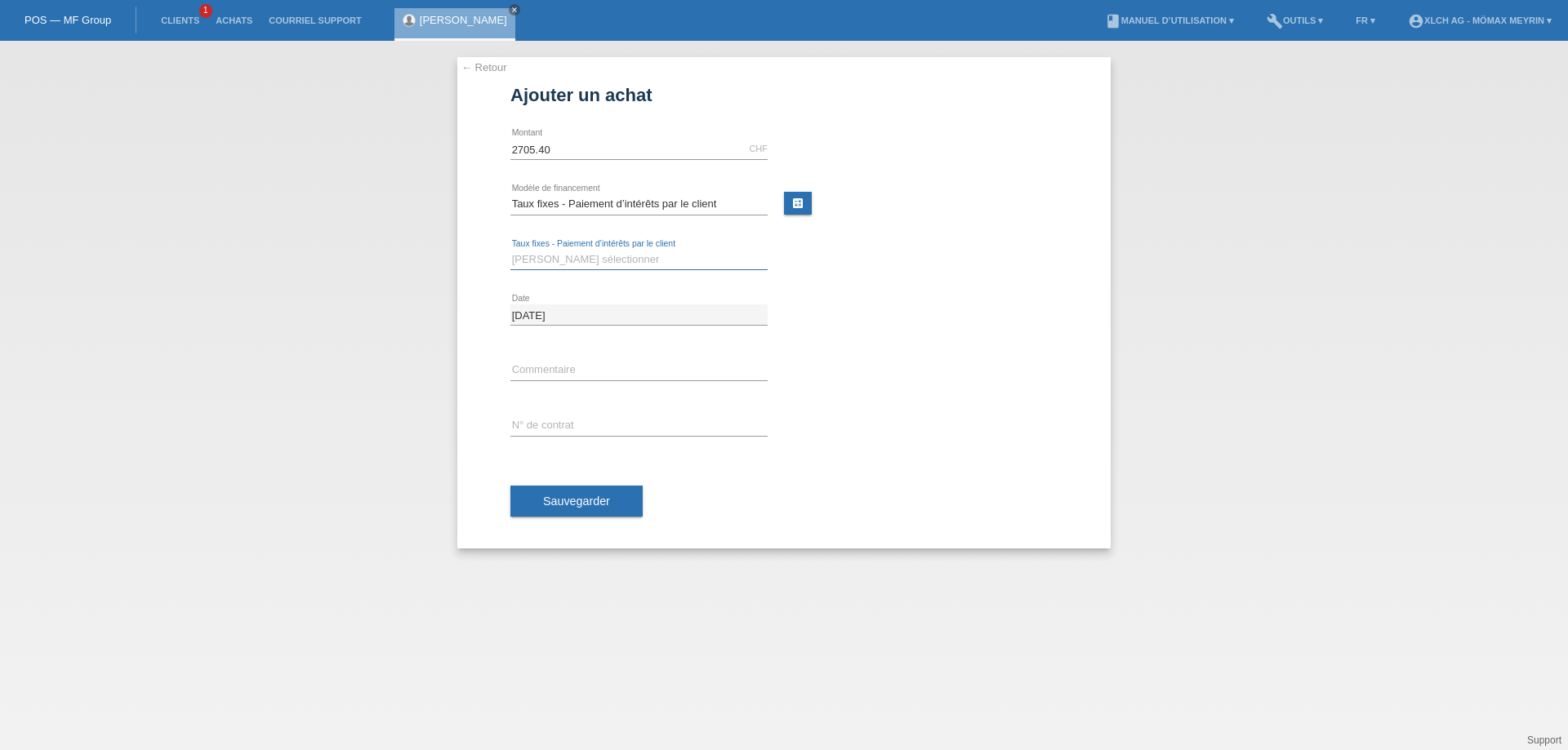
click at [593, 261] on select "[PERSON_NAME] sélectionner 6 versements 12 versements 24 versements 36 versemen…" at bounding box center [639, 259] width 257 height 19
select select "326"
click at [511, 250] on select "[PERSON_NAME] sélectionner 6 versements 12 versements 24 versements 36 versemen…" at bounding box center [639, 259] width 257 height 19
click at [617, 430] on input "text" at bounding box center [639, 425] width 257 height 20
type input "CJMA8S"
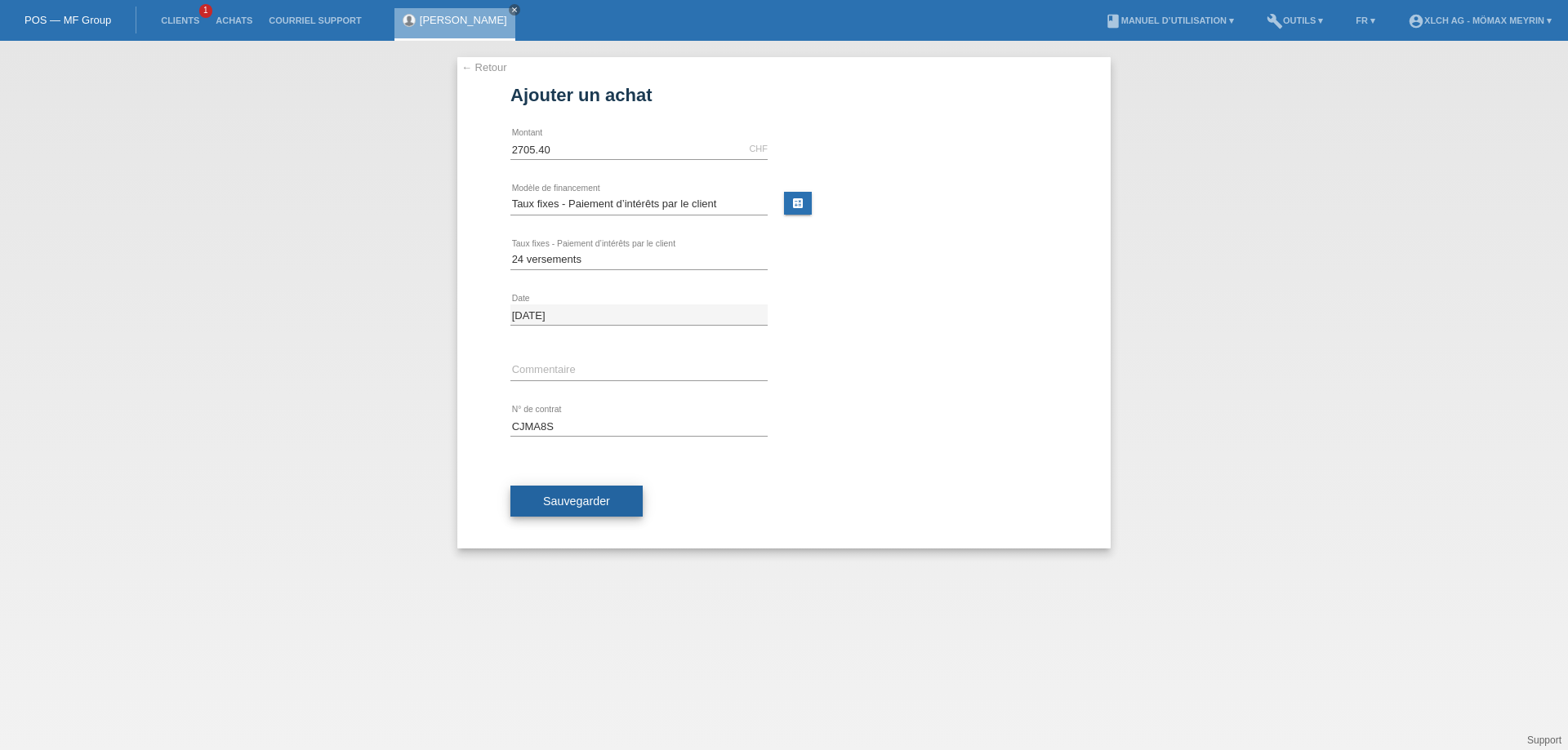
click at [567, 499] on span "Sauvegarder" at bounding box center [577, 501] width 67 height 13
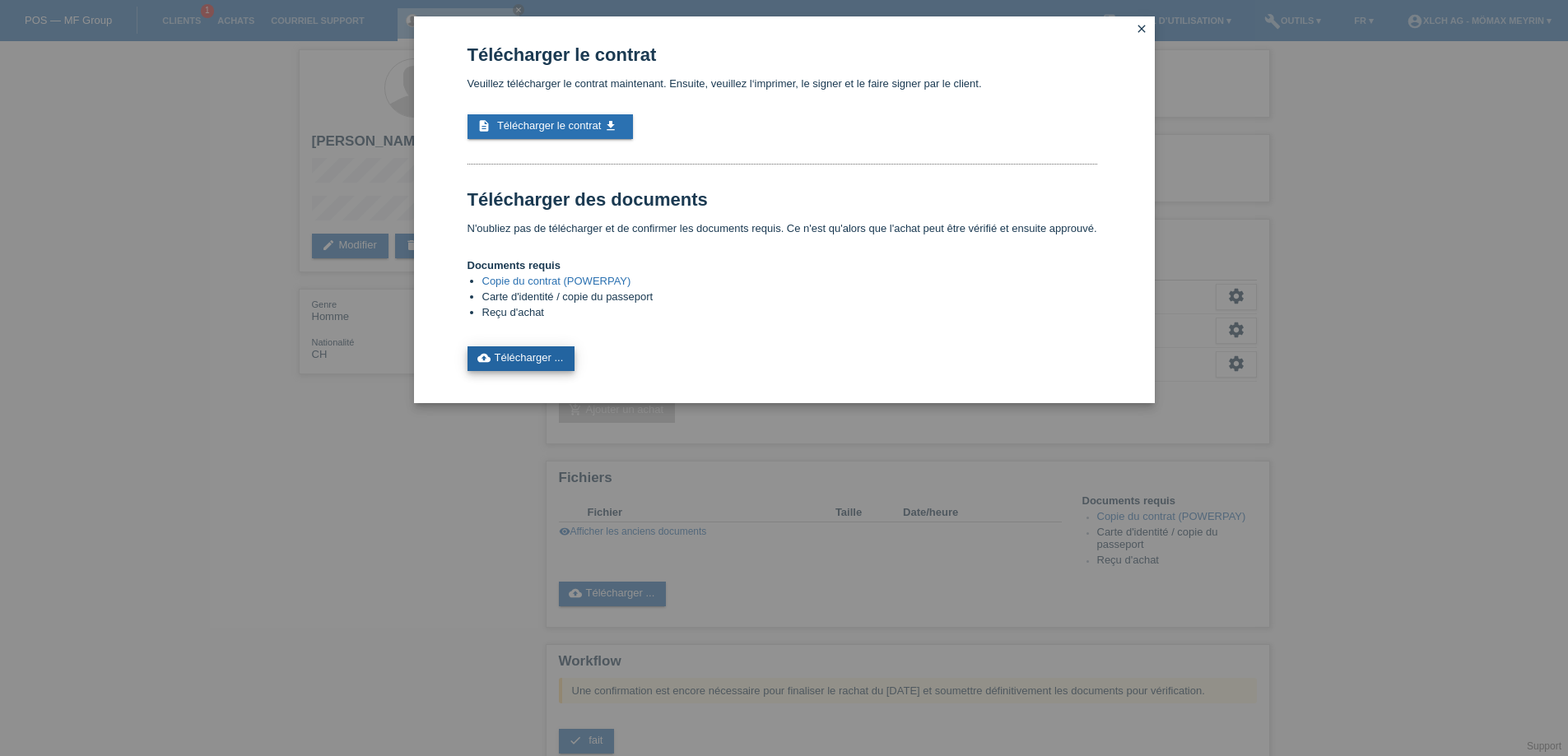
click at [544, 363] on link "cloud_upload Télécharger ..." at bounding box center [521, 359] width 108 height 25
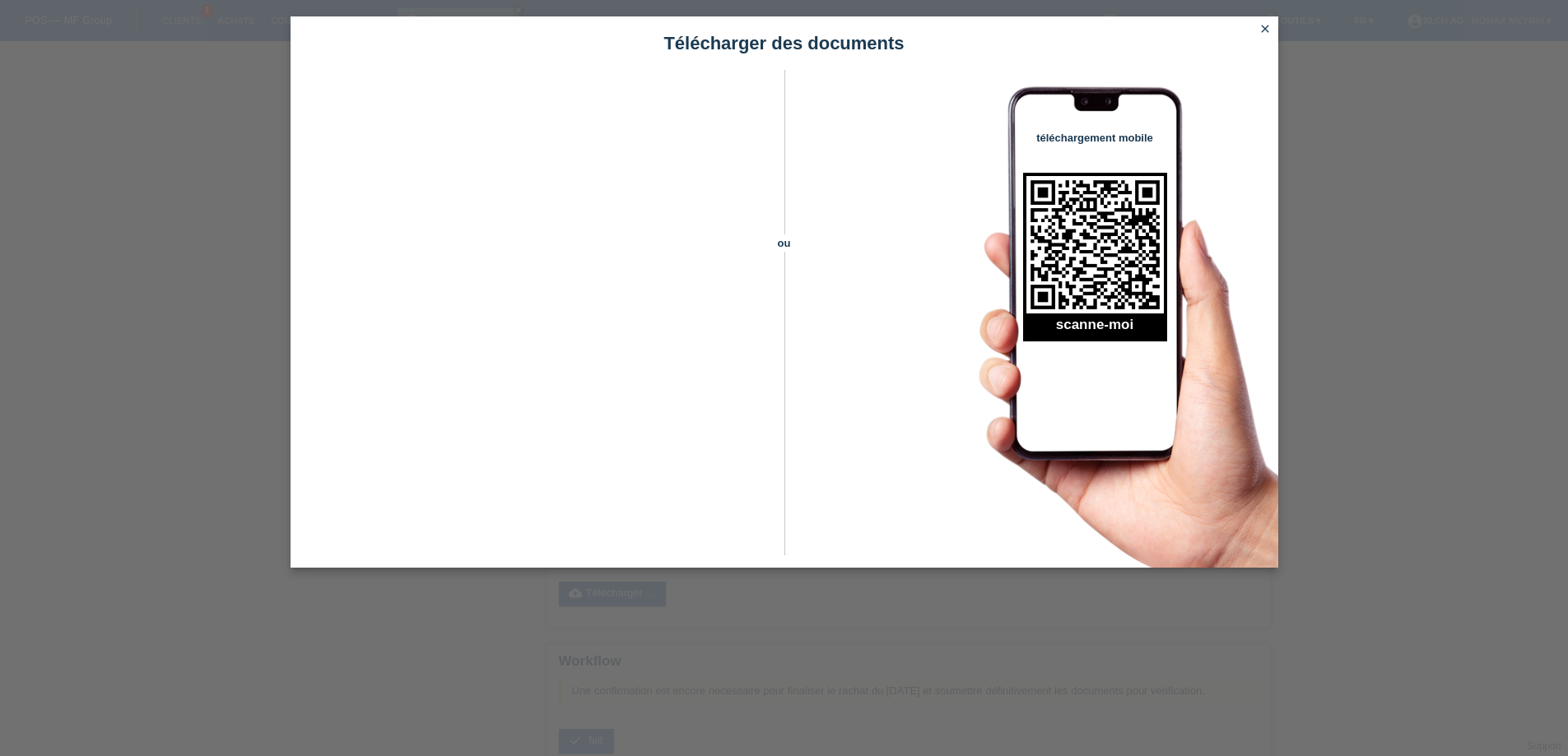
click at [1262, 27] on icon "close" at bounding box center [1265, 29] width 14 height 14
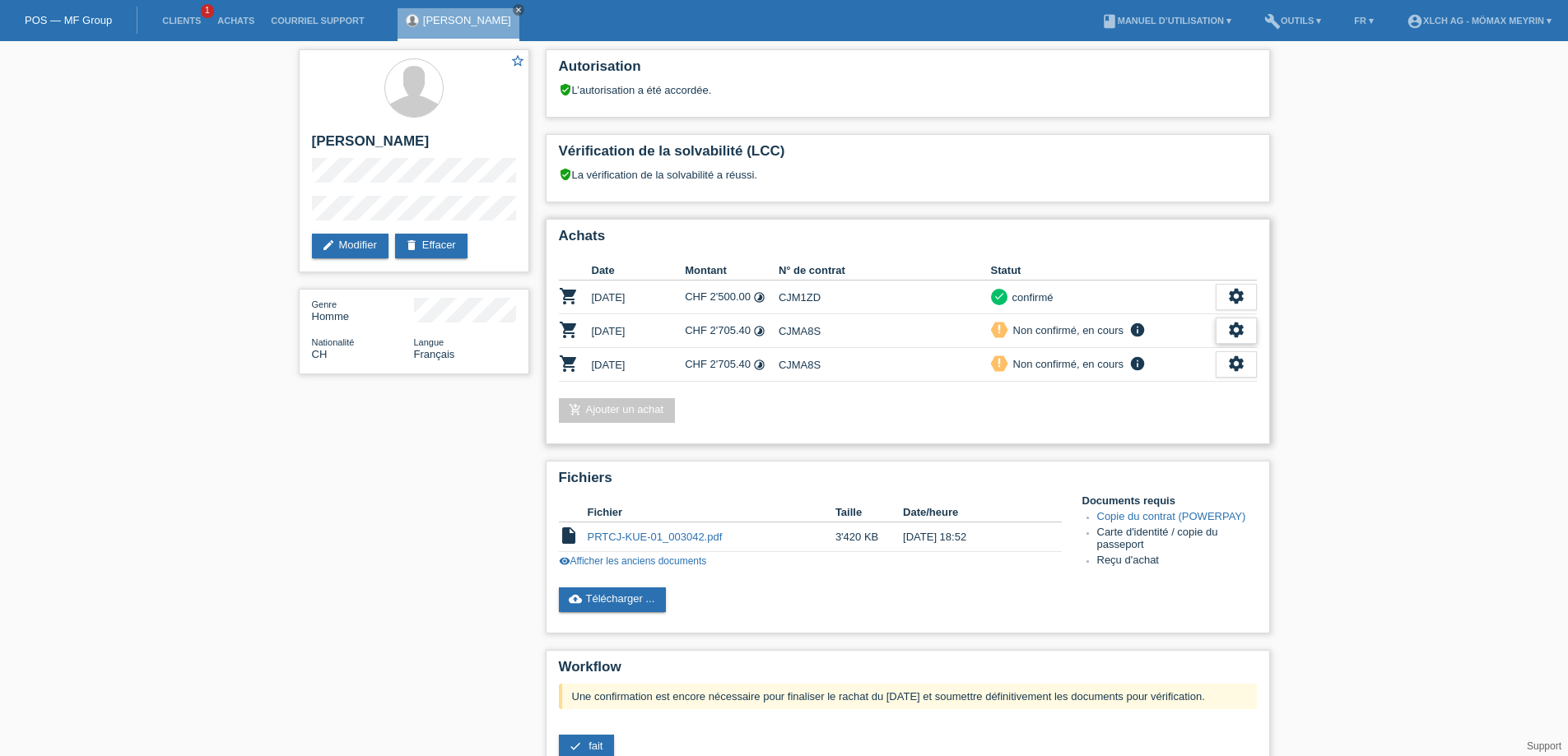
click at [1230, 326] on icon "settings" at bounding box center [1236, 330] width 18 height 18
click at [1180, 459] on span "Le client s'est retiré de l'achat..." at bounding box center [1175, 454] width 154 height 19
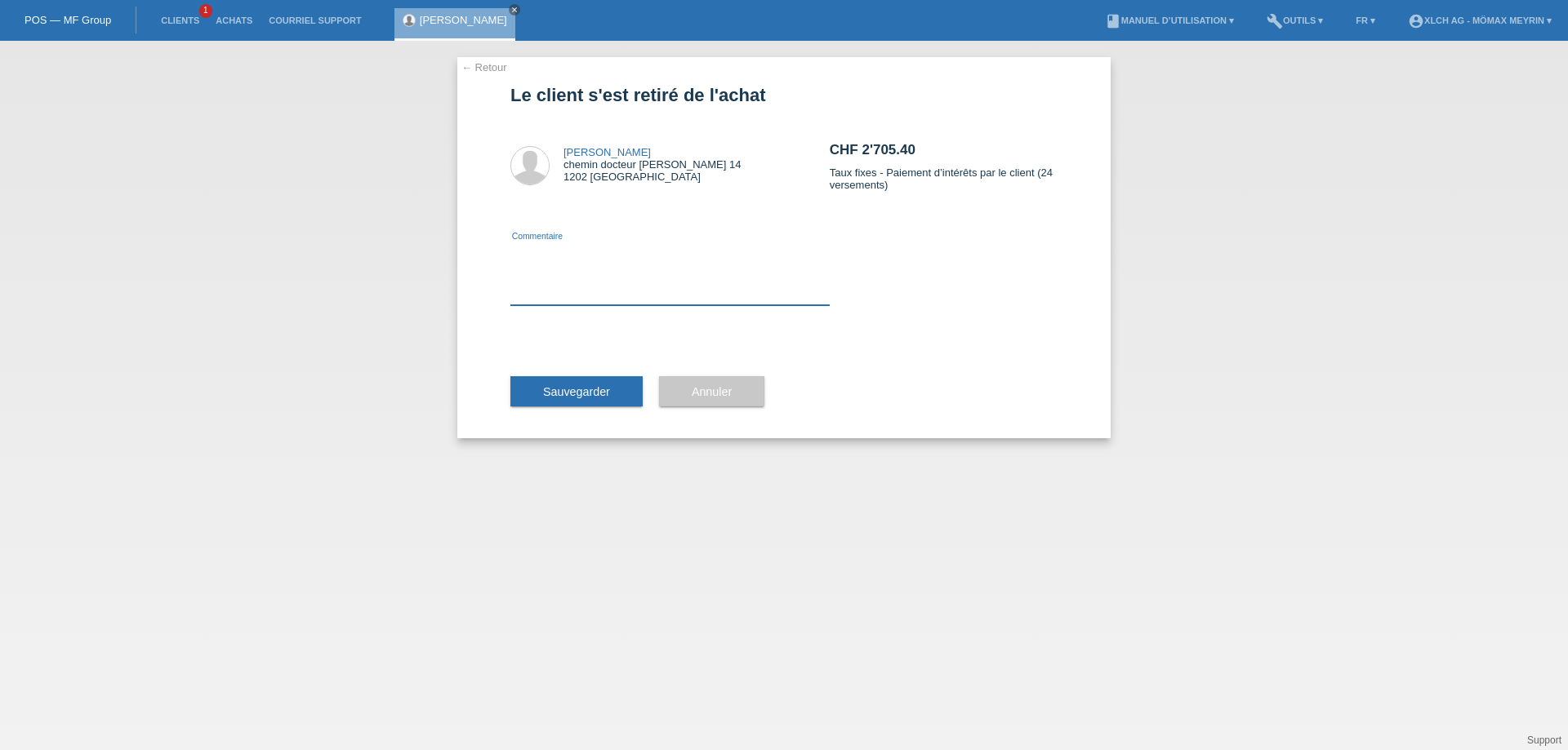
click at [690, 295] on textarea at bounding box center [670, 273] width 320 height 63
type textarea "E"
type textarea "ERREUR DE CONTRAT"
click at [556, 395] on span "Sauvegarder" at bounding box center [577, 392] width 67 height 13
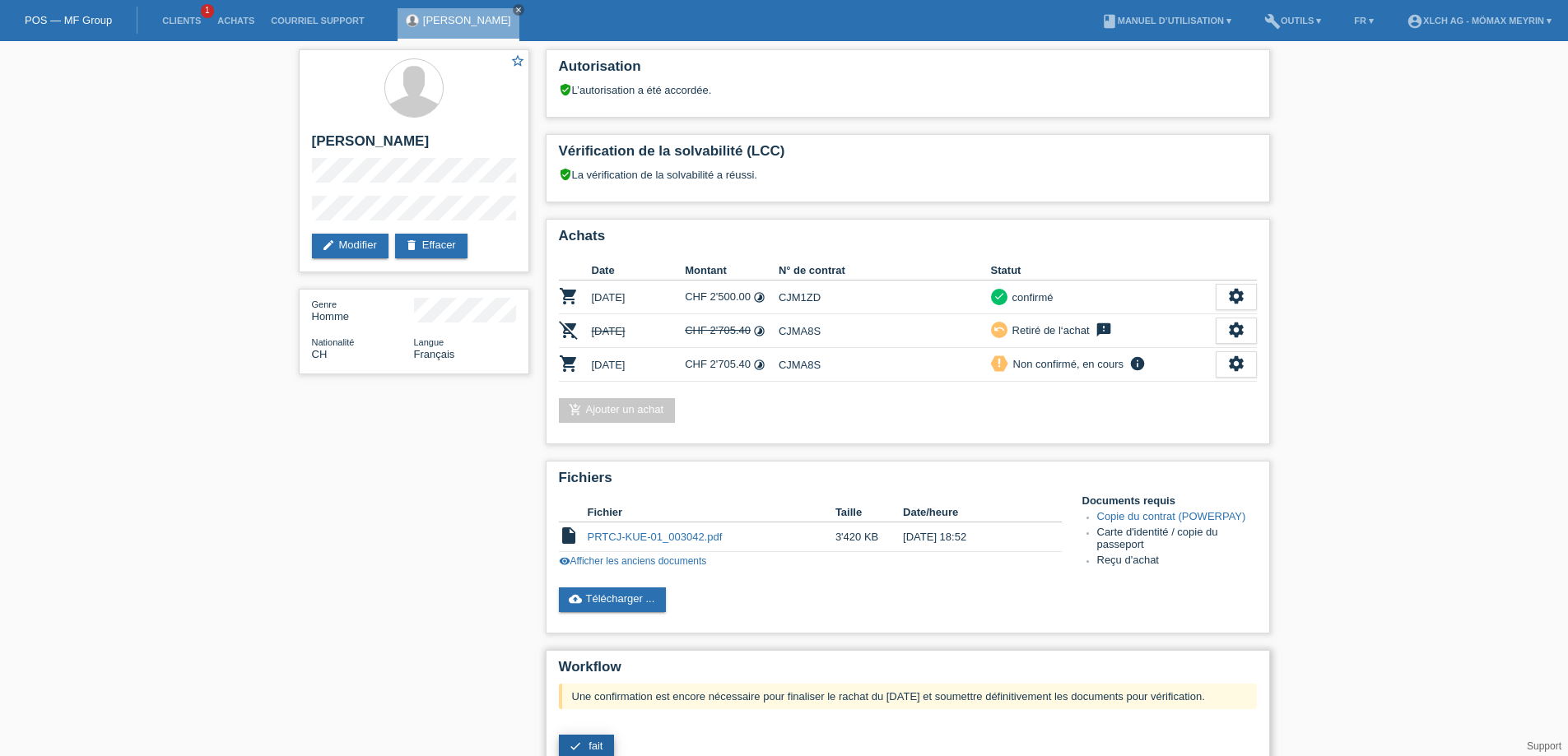
click at [592, 736] on link "check fait" at bounding box center [587, 747] width 56 height 25
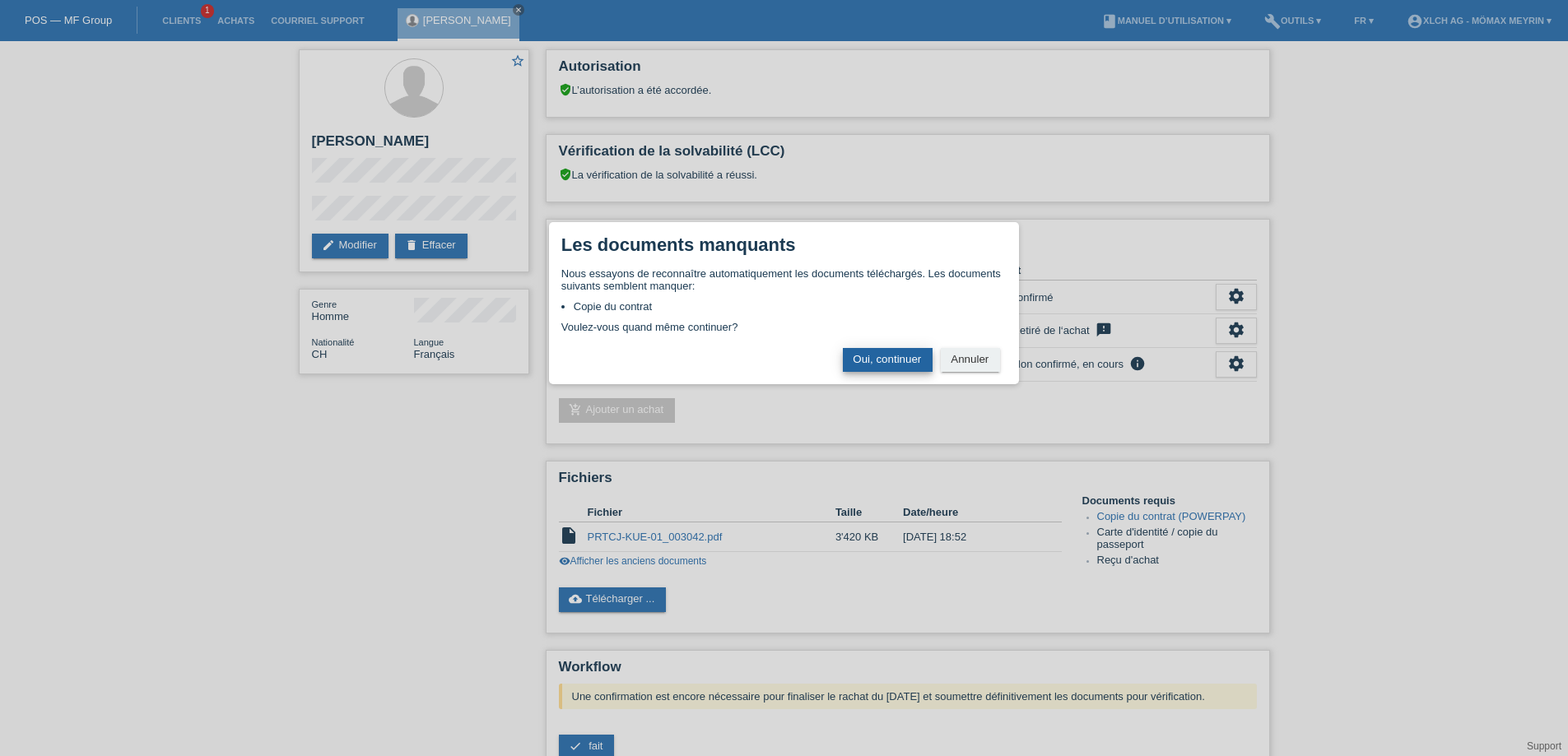
click at [897, 361] on button "Oui, continuer" at bounding box center [888, 360] width 90 height 24
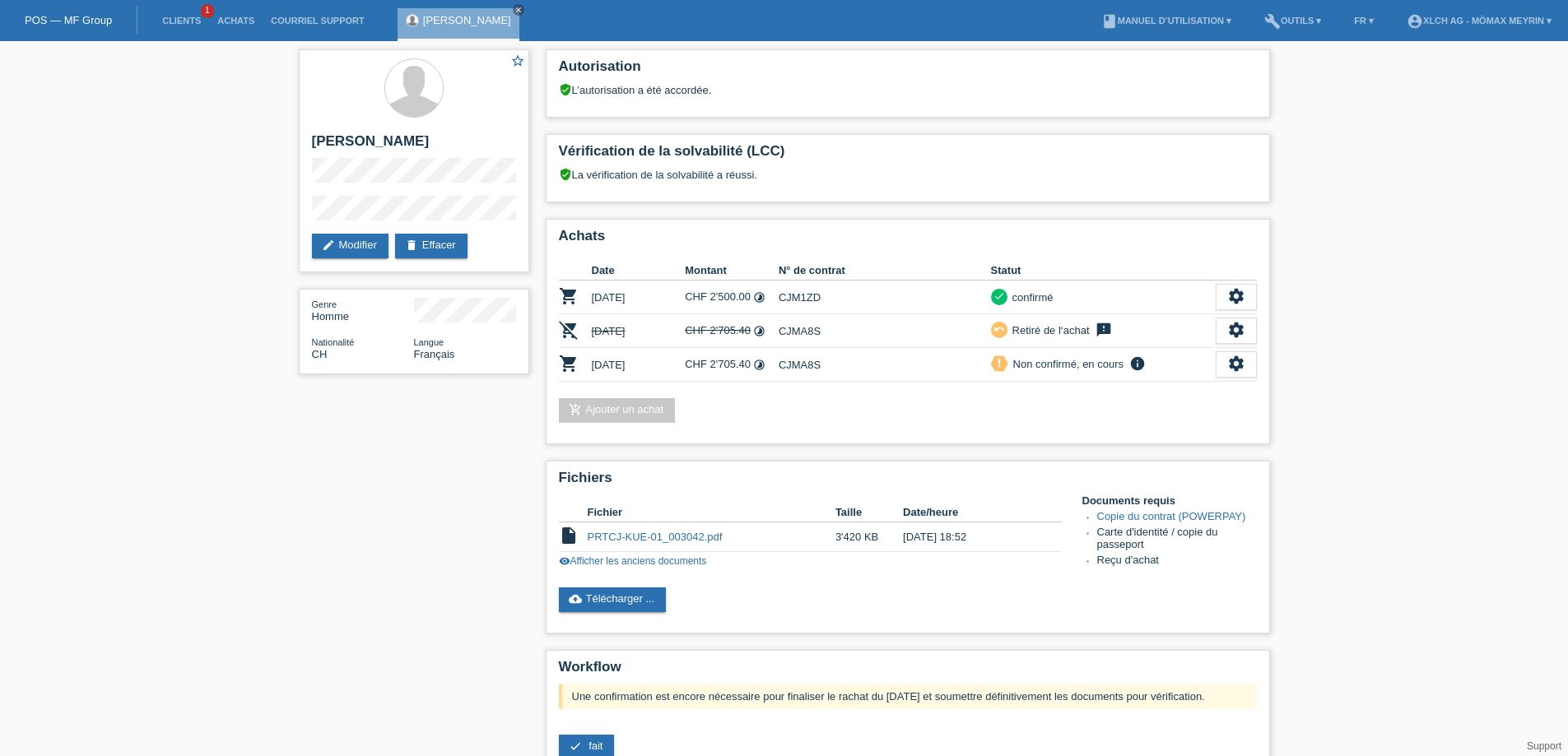
scroll to position [3, 0]
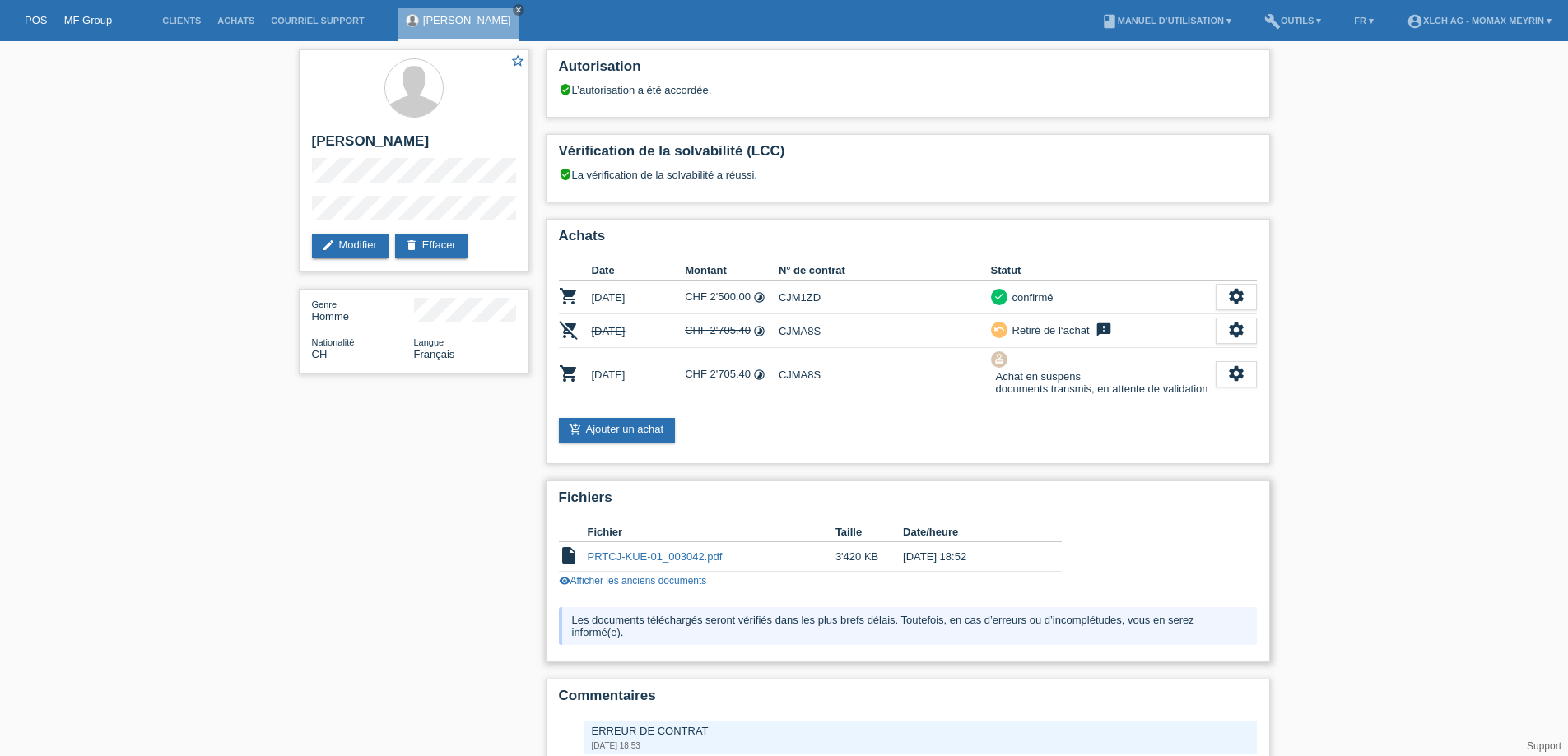
scroll to position [3, 0]
